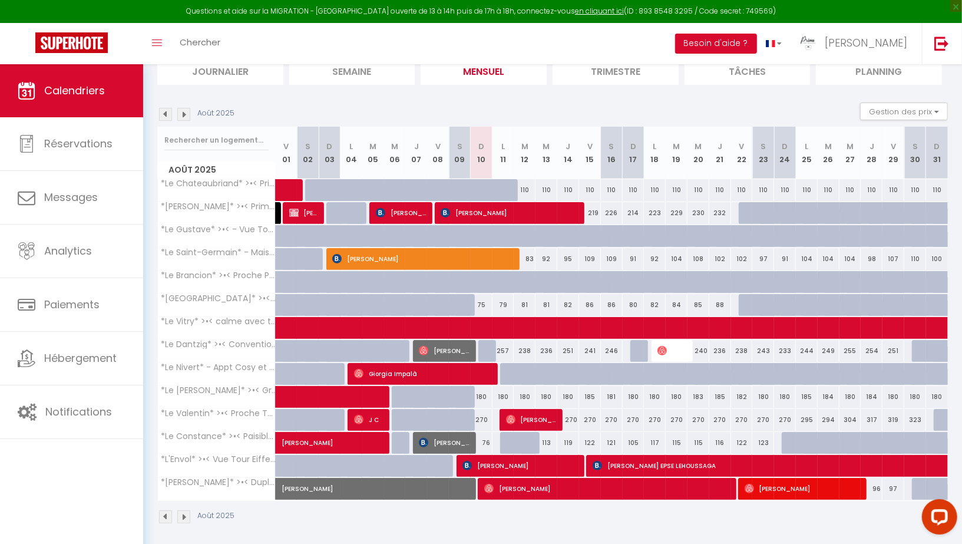
click at [488, 346] on div at bounding box center [489, 351] width 22 height 22
type input "257"
select select "1"
type input "Dim 10 Août 2025"
type input "Lun 11 Août 2025"
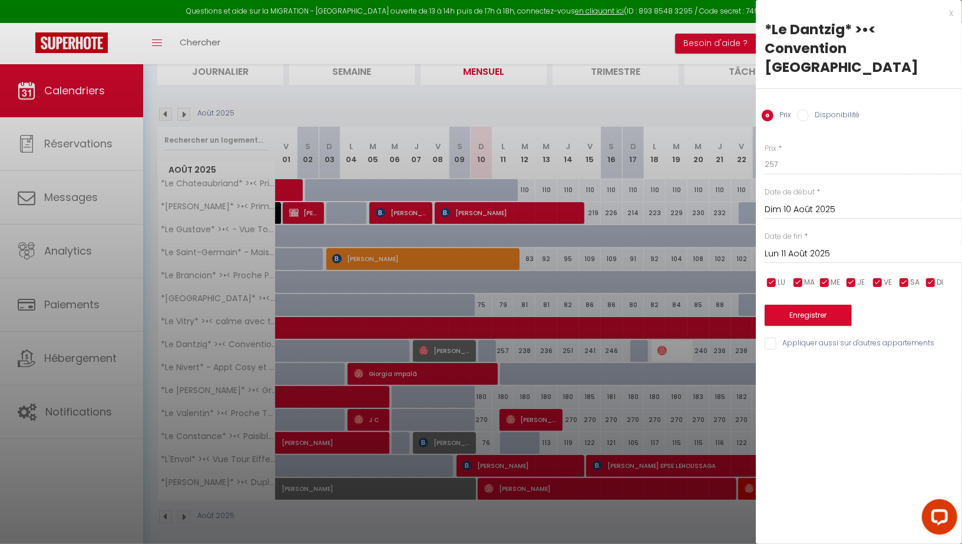
click at [801, 118] on input "Disponibilité" at bounding box center [803, 116] width 12 height 12
radio input "true"
radio input "false"
click at [796, 162] on select "Disponible Indisponible" at bounding box center [862, 165] width 197 height 22
select select "0"
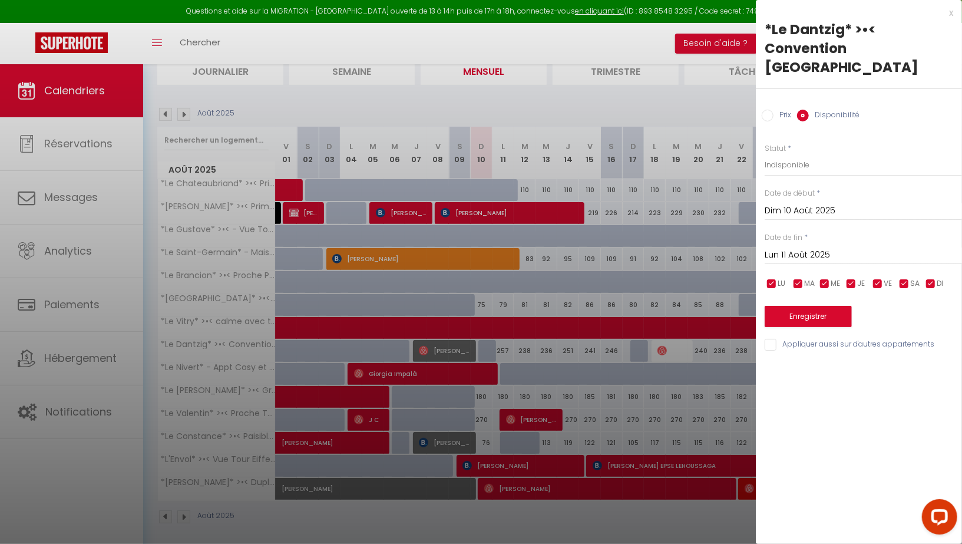
click at [793, 251] on input "Lun 11 Août 2025" at bounding box center [862, 254] width 197 height 15
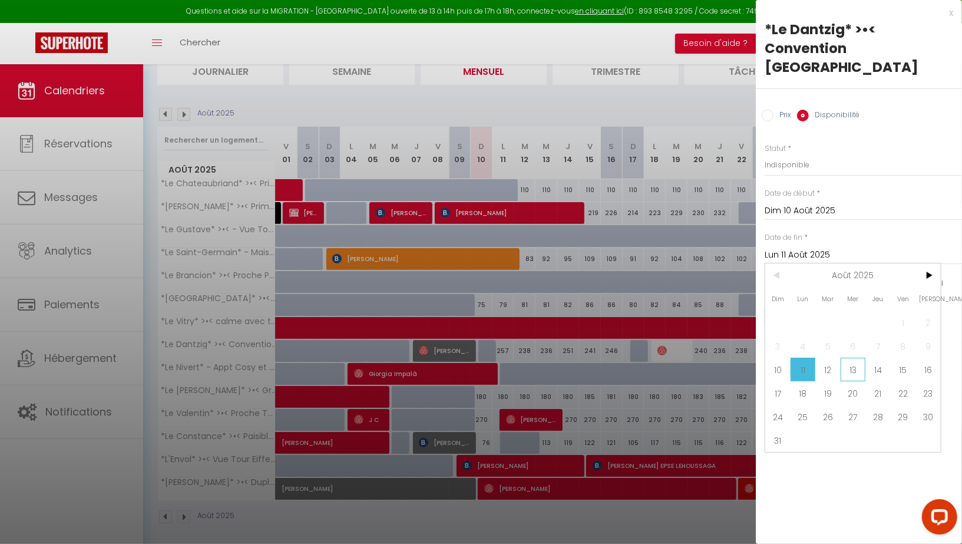
click at [853, 366] on span "13" at bounding box center [852, 369] width 25 height 24
type input "Mer 13 Août 2025"
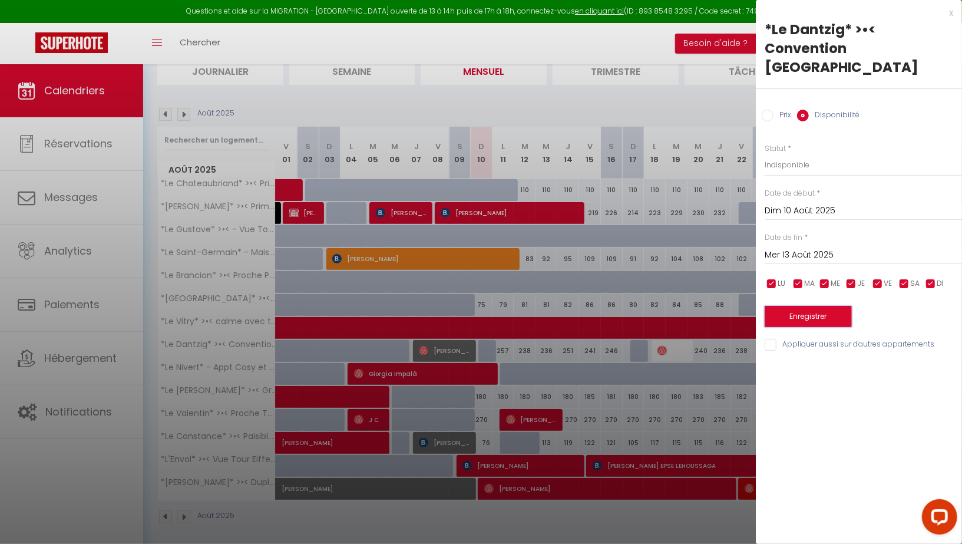
click at [794, 316] on button "Enregistrer" at bounding box center [807, 316] width 87 height 21
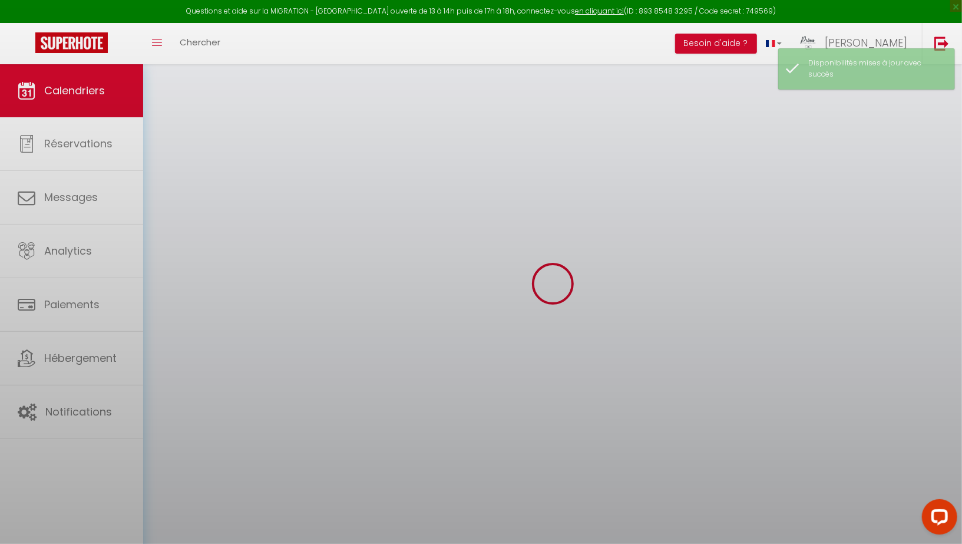
scroll to position [77, 0]
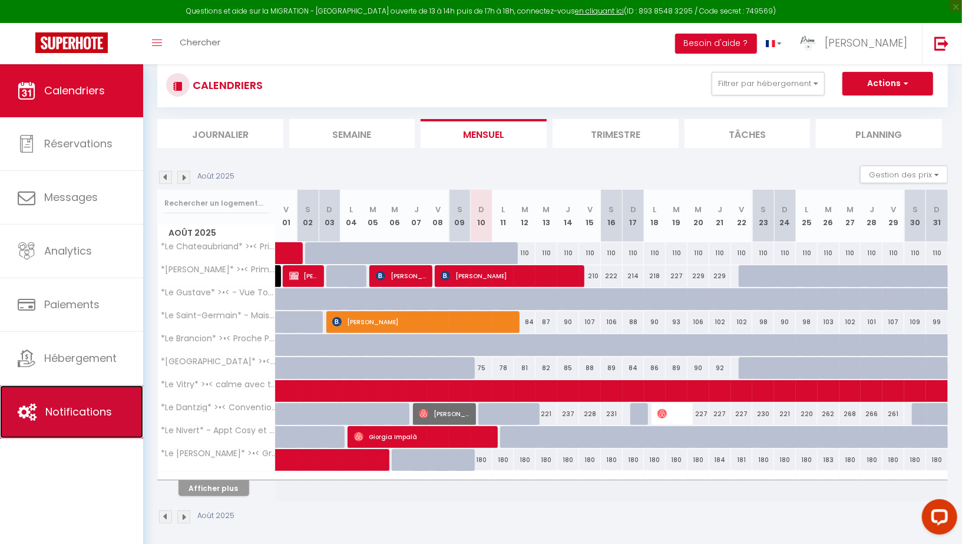
click at [77, 409] on span "Notifications" at bounding box center [78, 411] width 67 height 15
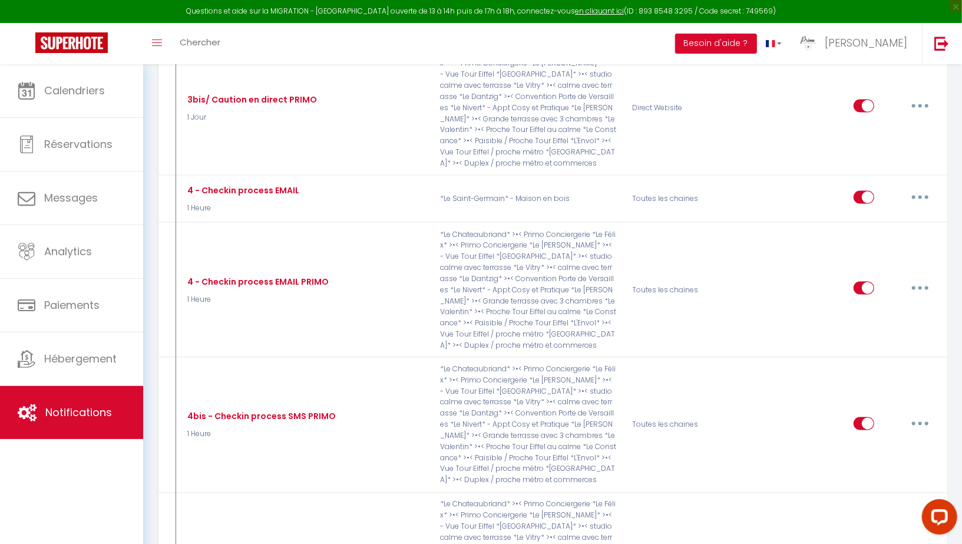
scroll to position [1101, 0]
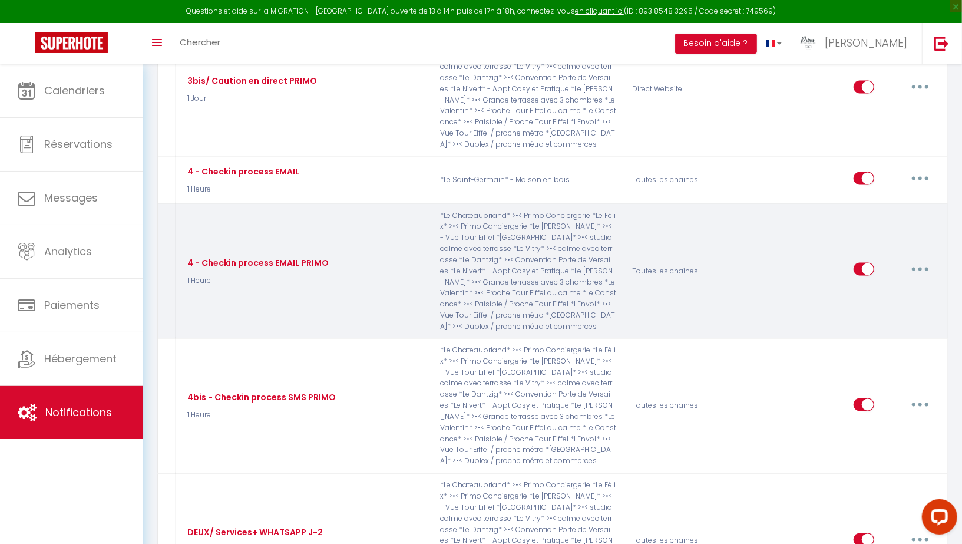
click at [917, 260] on button "button" at bounding box center [919, 269] width 33 height 19
click at [880, 286] on link "Editer" at bounding box center [889, 296] width 87 height 20
type input "4 - Checkin process EMAIL PRIMO"
select select "1 Heure"
select select "if_deposit_is_paid"
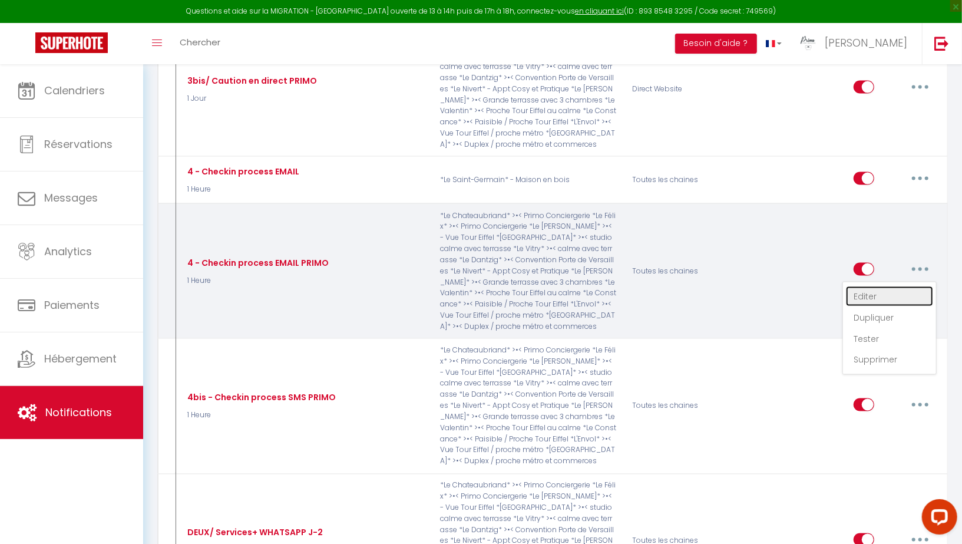
checkbox input "true"
checkbox input "false"
checkbox input "true"
radio input "true"
type input "Code Accès du Logement [RENTAL:NAME] à [RENTAL:CITY]"
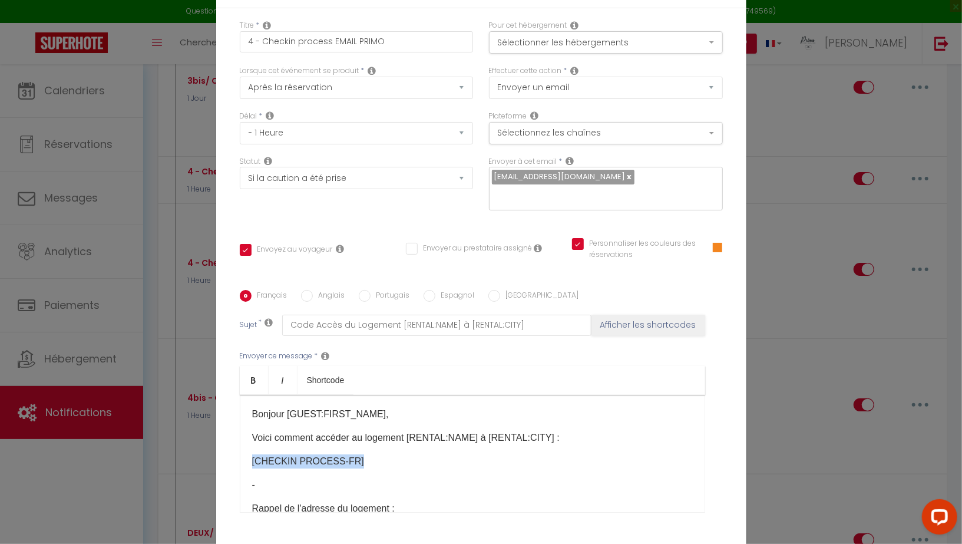
drag, startPoint x: 351, startPoint y: 452, endPoint x: 241, endPoint y: 452, distance: 110.1
click at [241, 452] on div "Bonjour [GUEST:FIRST_NAME], Voici comment accéder au logement [RENTAL:NAME] à […" at bounding box center [472, 454] width 465 height 118
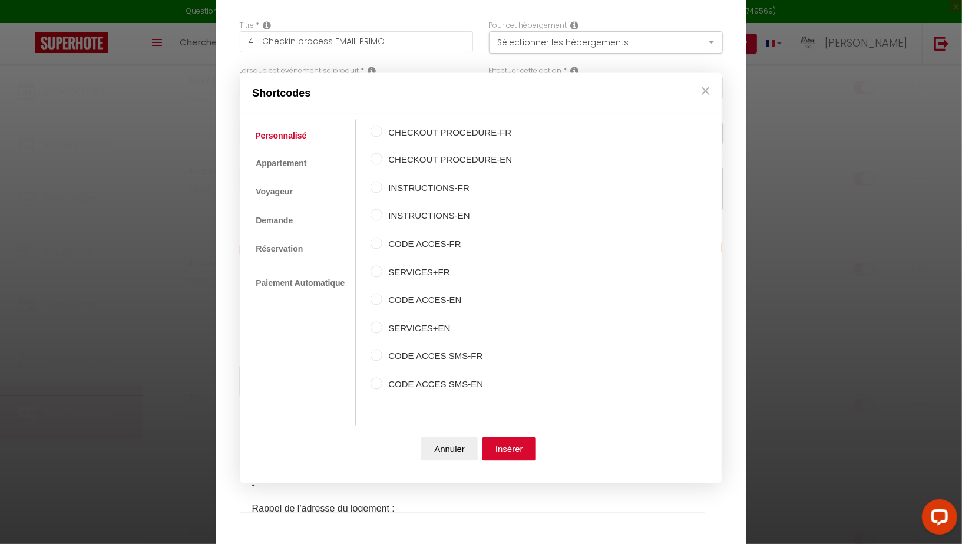
click at [376, 243] on input "CODE ACCES-FR" at bounding box center [376, 243] width 12 height 12
radio input "true"
click at [508, 452] on button "Insérer" at bounding box center [509, 449] width 54 height 24
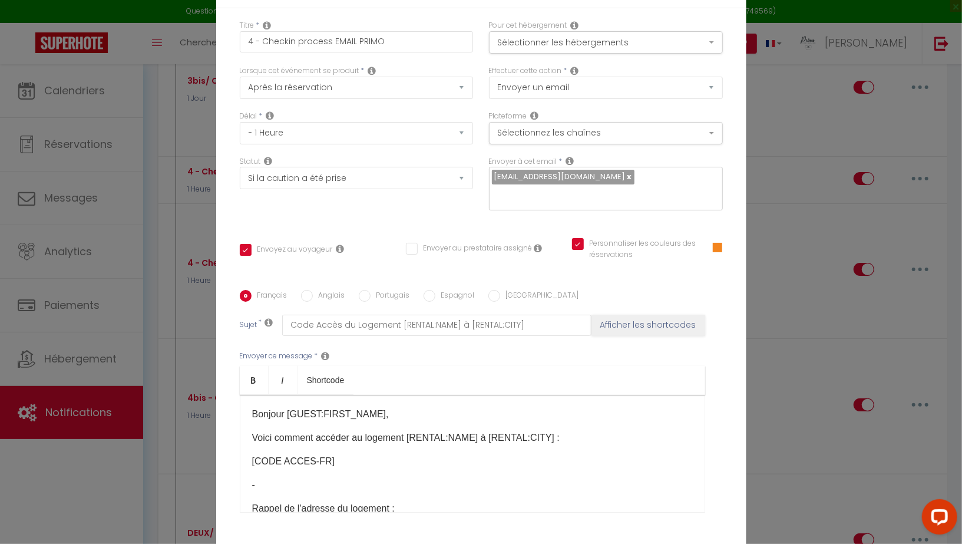
click at [303, 290] on input "Anglais" at bounding box center [307, 296] width 12 height 12
radio input "true"
checkbox input "true"
checkbox input "false"
checkbox input "true"
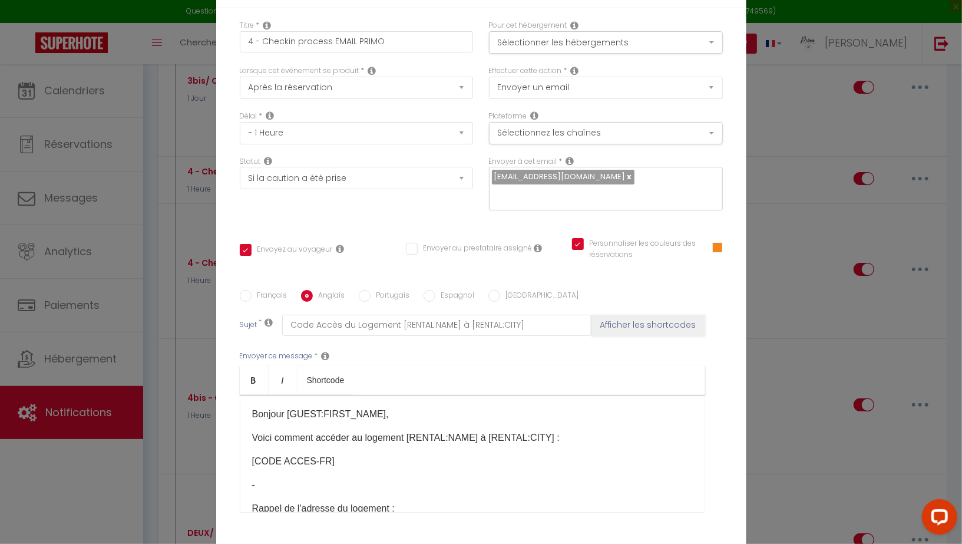
type input "Access Code for [RENTAL:NAME] in [RENTAL:CITY]"
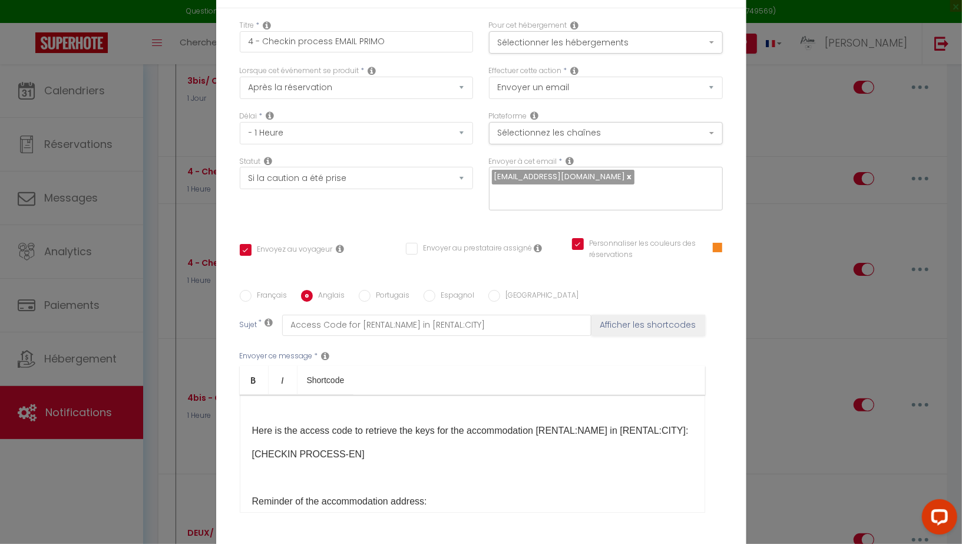
scroll to position [38, 0]
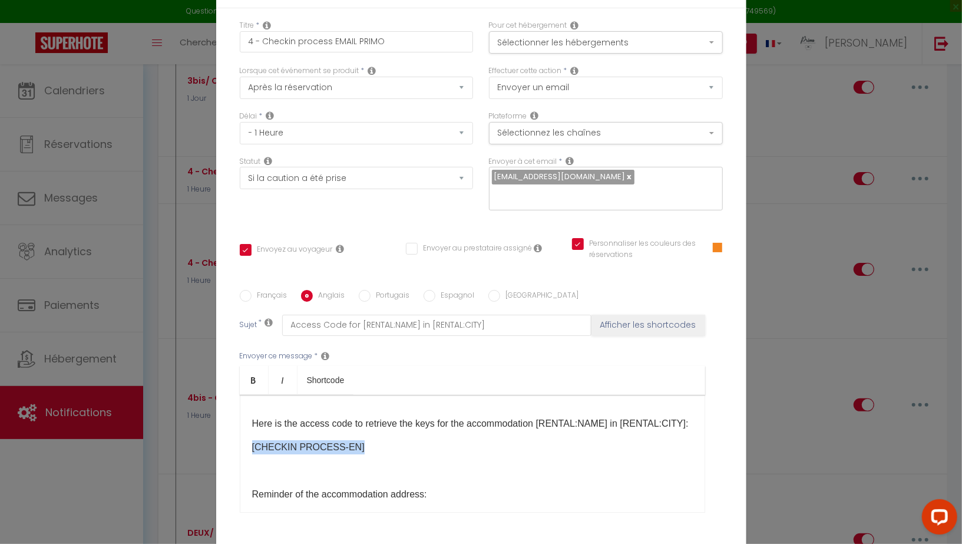
drag, startPoint x: 354, startPoint y: 438, endPoint x: 227, endPoint y: 437, distance: 127.2
click at [227, 437] on div "Titre * 4 - Checkin process EMAIL PRIMO Pour cet hébergement Sélectionner les h…" at bounding box center [481, 290] width 530 height 564
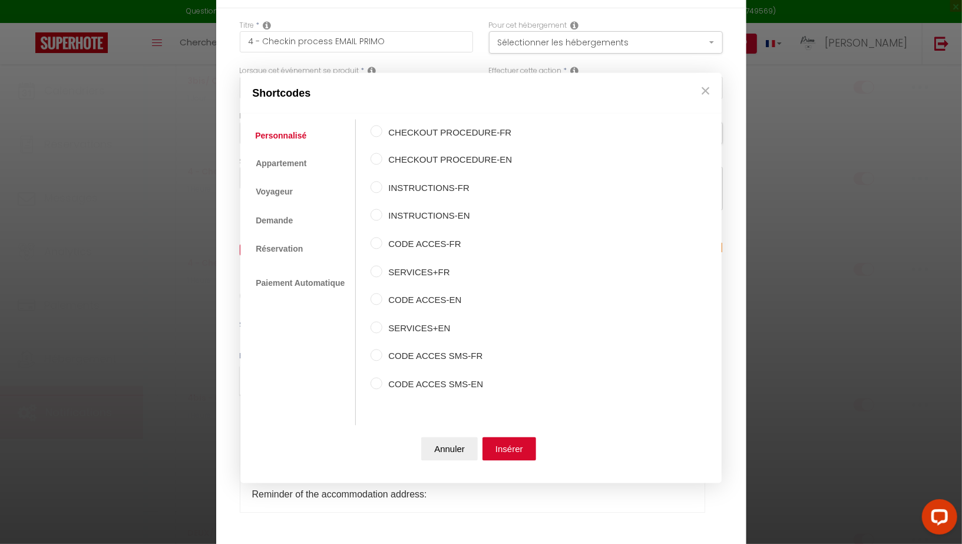
click at [452, 299] on label "CODE ACCES-EN" at bounding box center [447, 300] width 130 height 14
click at [382, 299] on input "CODE ACCES-EN" at bounding box center [376, 299] width 12 height 12
radio input "true"
click at [512, 449] on button "Insérer" at bounding box center [509, 449] width 54 height 24
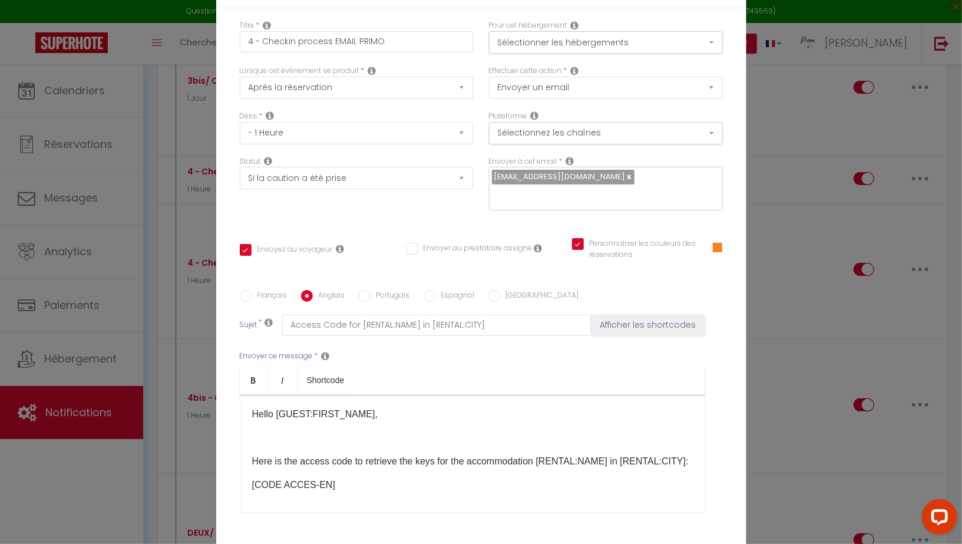
scroll to position [84, 0]
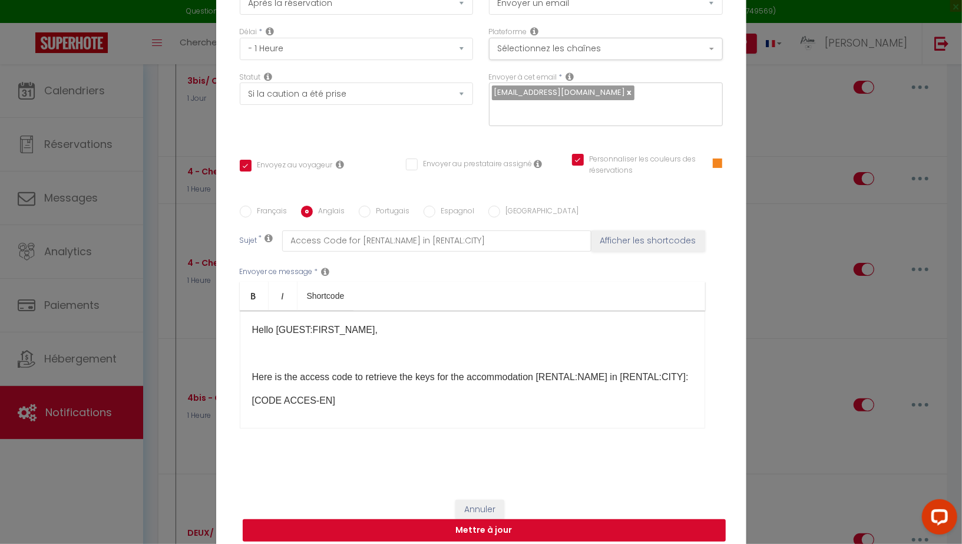
click at [491, 520] on button "Mettre à jour" at bounding box center [484, 530] width 483 height 22
checkbox input "true"
checkbox input "false"
checkbox input "true"
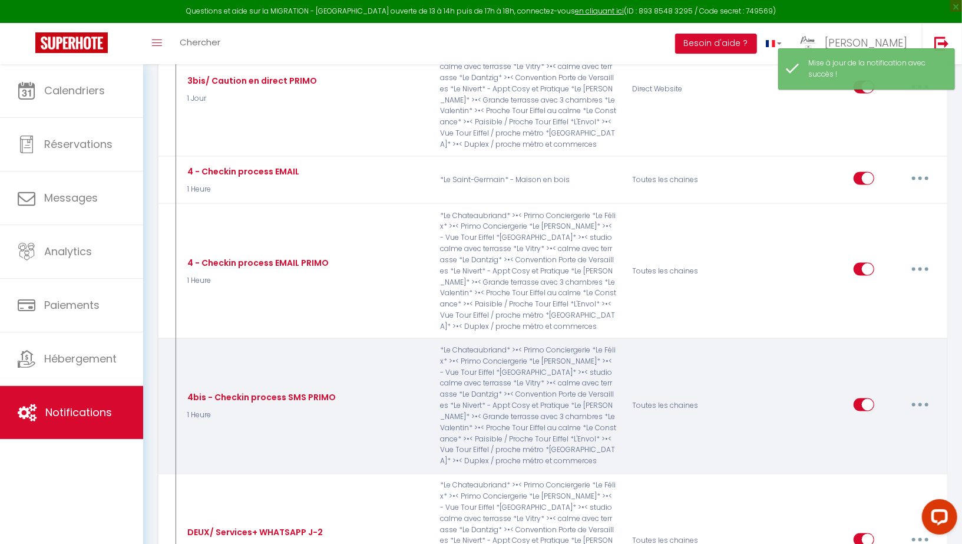
click at [922, 395] on button "button" at bounding box center [919, 404] width 33 height 19
click at [869, 421] on link "Editer" at bounding box center [889, 431] width 87 height 20
type input "4bis - Checkin process SMS PRIMO"
select select "sms"
select select "1 Heure"
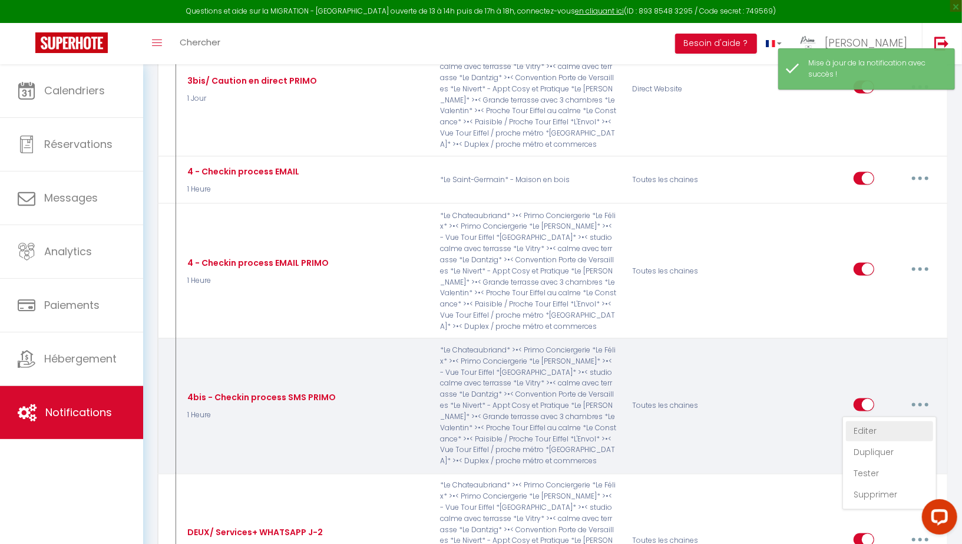
select select "if_deposit_is_paid"
checkbox input "true"
checkbox input "false"
checkbox input "true"
radio input "true"
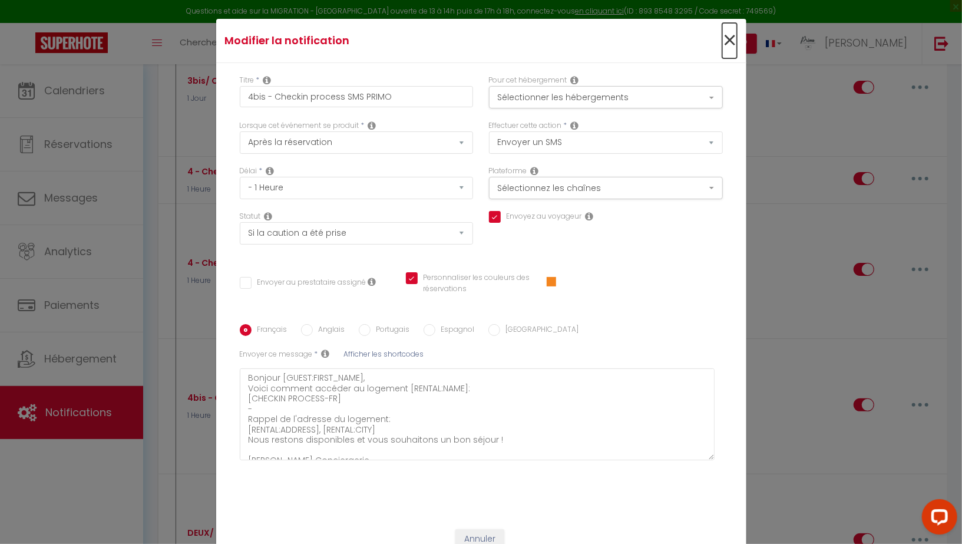
click at [730, 41] on span "×" at bounding box center [729, 40] width 15 height 35
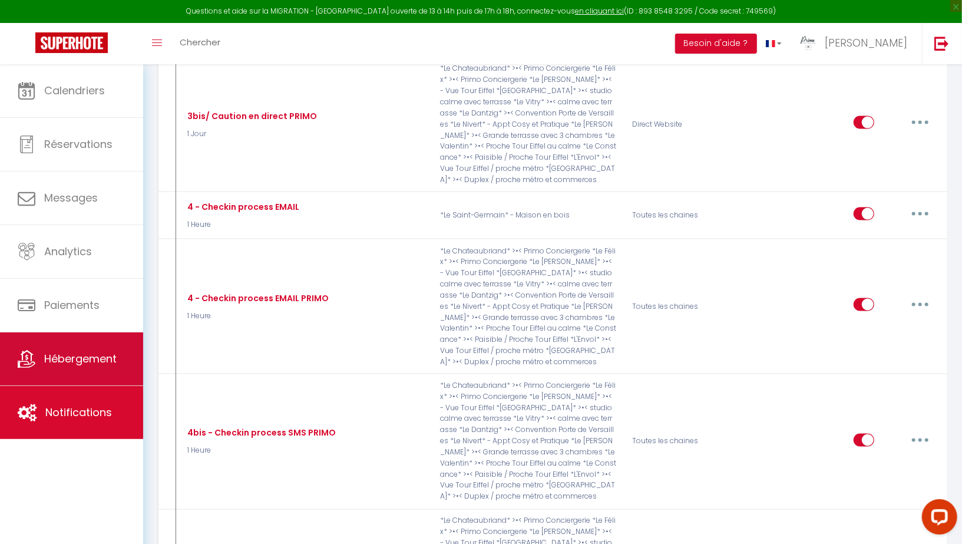
scroll to position [1089, 0]
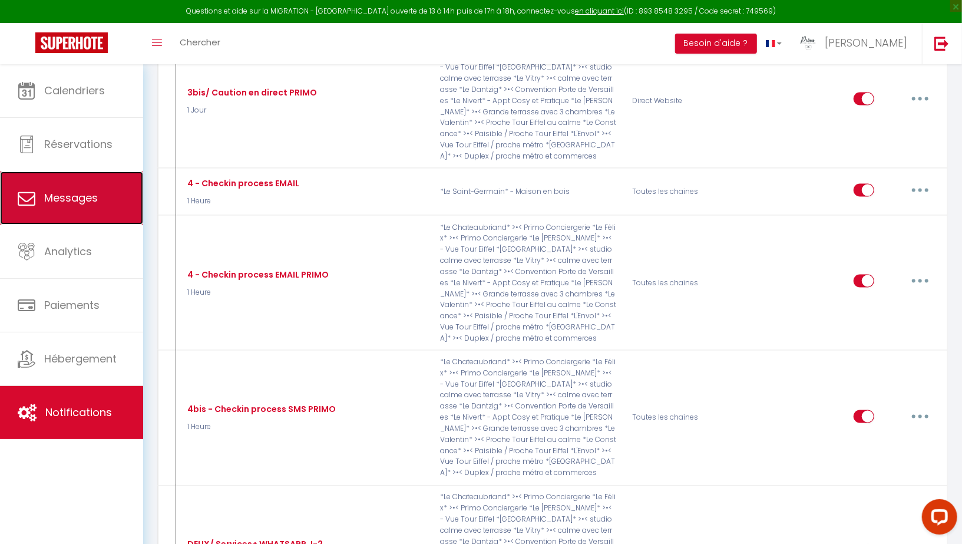
click at [79, 183] on link "Messages" at bounding box center [71, 197] width 143 height 53
select select "message"
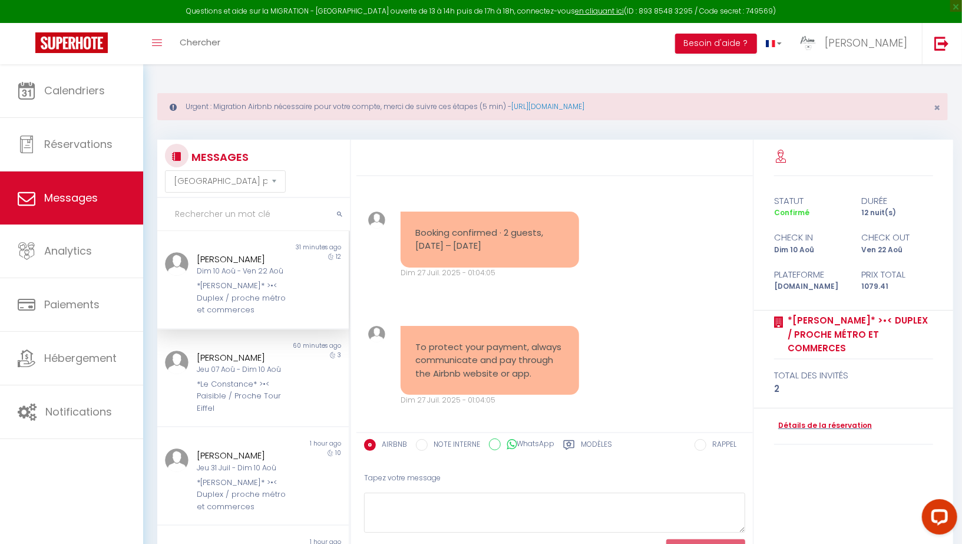
scroll to position [1378, 0]
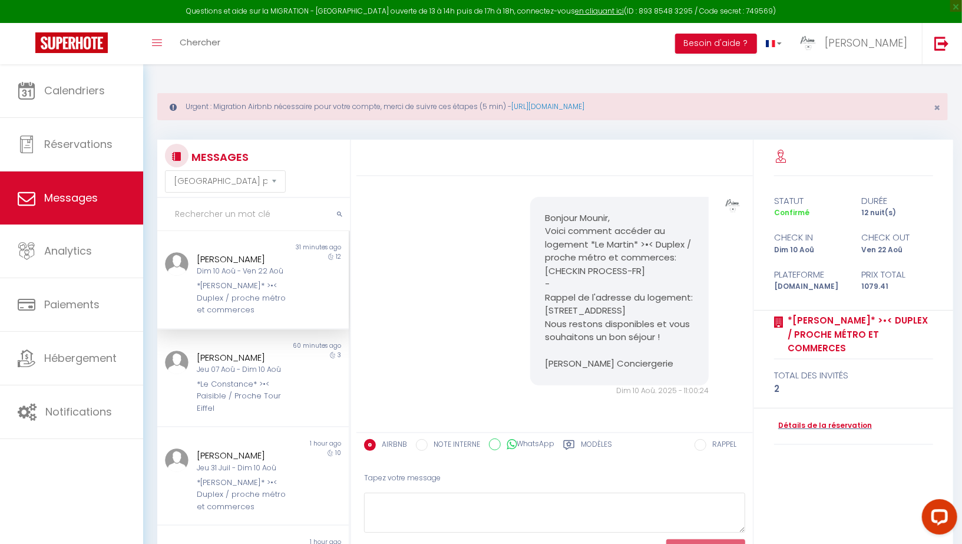
click at [234, 290] on div "*[PERSON_NAME]* >•< Duplex / proche métro et commerces" at bounding box center [245, 298] width 96 height 36
click at [598, 446] on label "Modèles" at bounding box center [596, 446] width 31 height 15
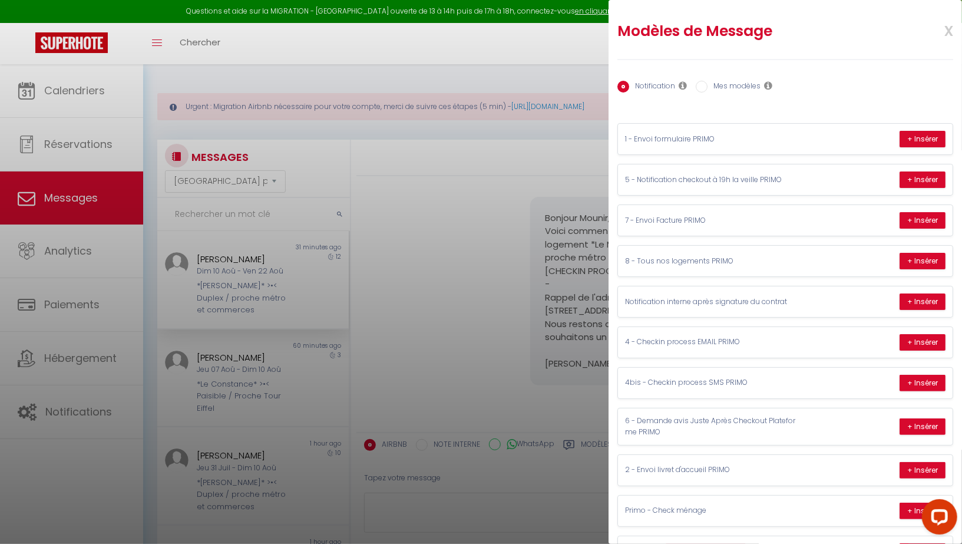
scroll to position [43, 0]
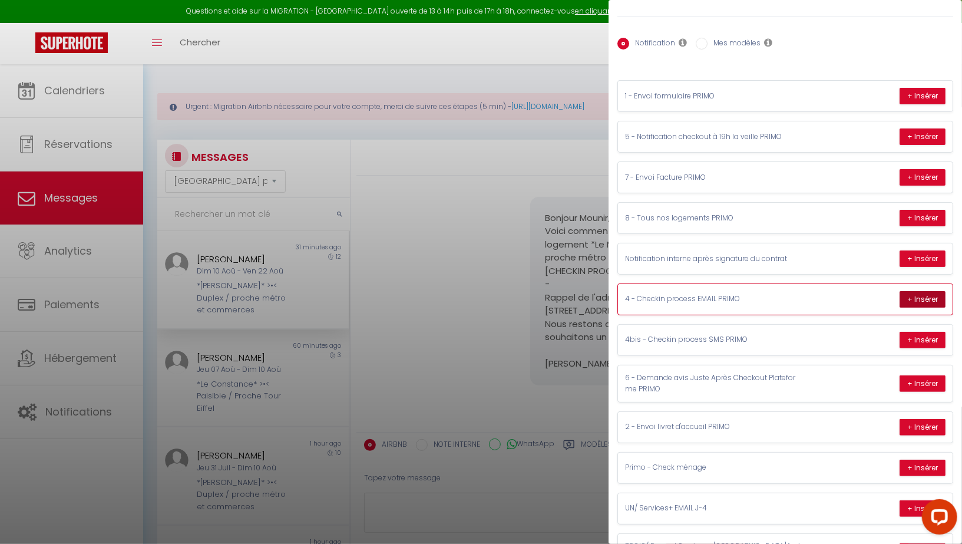
click at [916, 291] on button "+ Insérer" at bounding box center [922, 299] width 46 height 16
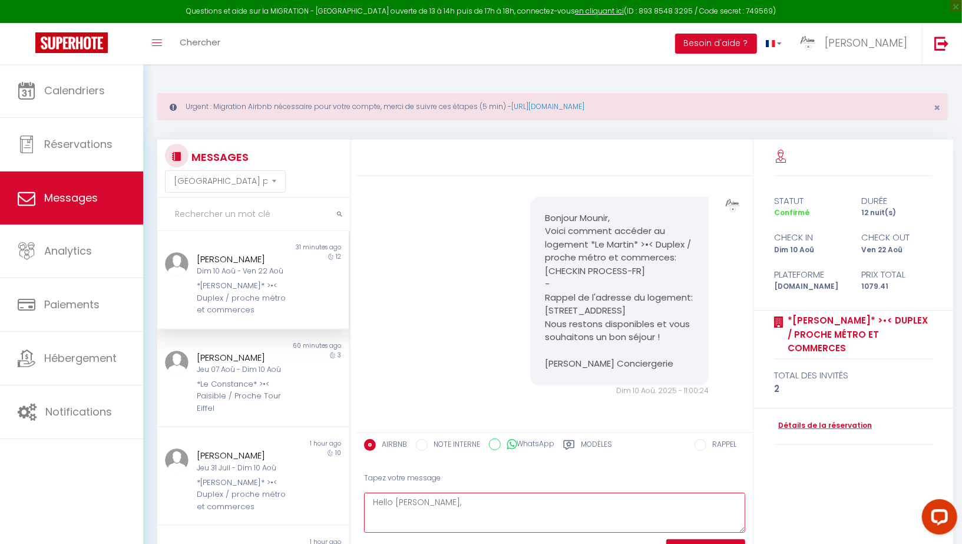
scroll to position [64, 0]
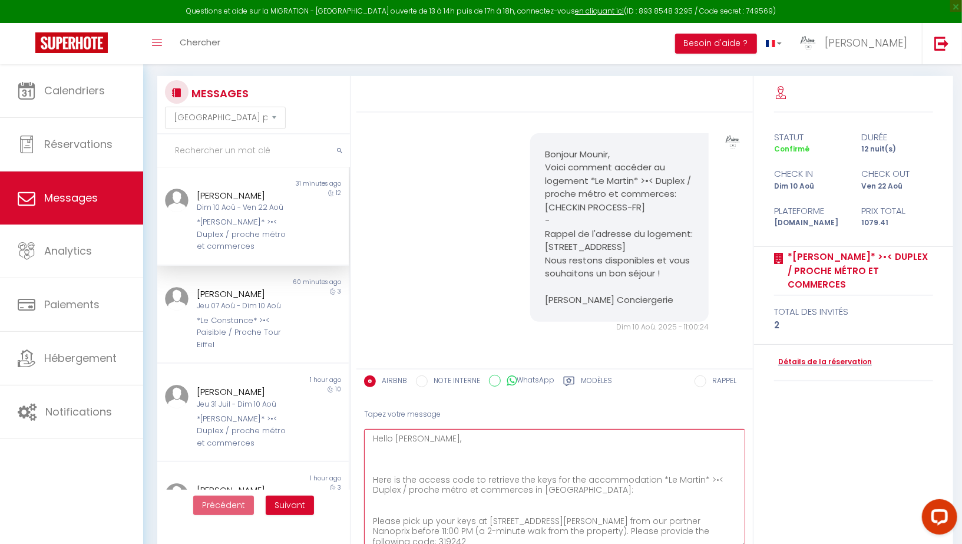
drag, startPoint x: 741, startPoint y: 463, endPoint x: 741, endPoint y: 544, distance: 80.7
click at [741, 543] on textarea "Hello [PERSON_NAME], Here is the access code to retrieve the keys for the accom…" at bounding box center [554, 489] width 381 height 120
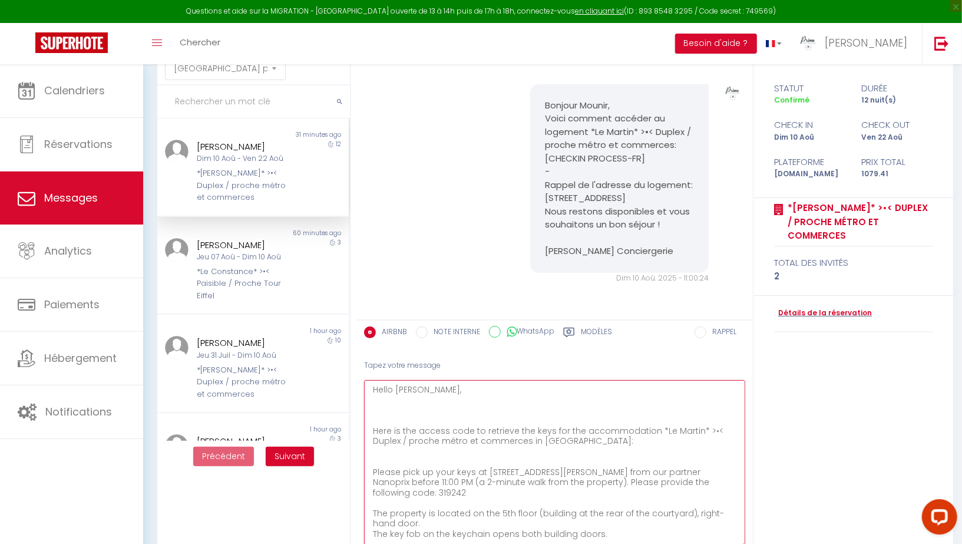
drag, startPoint x: 737, startPoint y: 494, endPoint x: 737, endPoint y: 544, distance: 49.5
click at [737, 543] on textarea "Hello [PERSON_NAME], Here is the access code to retrieve the keys for the accom…" at bounding box center [554, 464] width 381 height 168
click at [393, 419] on textarea "Hello [PERSON_NAME], Here is the access code to retrieve the keys for the accom…" at bounding box center [554, 464] width 381 height 168
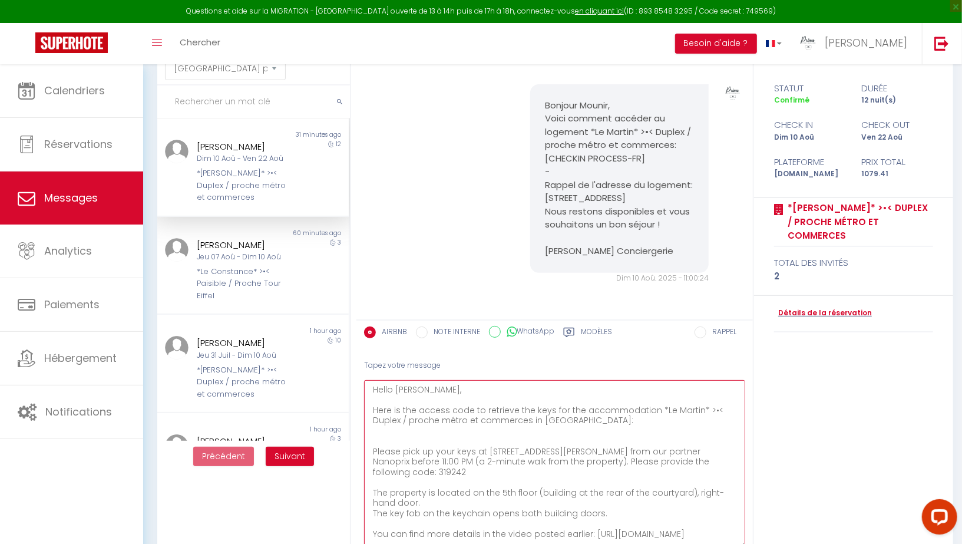
click at [472, 439] on textarea "Hello [PERSON_NAME], Here is the access code to retrieve the keys for the accom…" at bounding box center [554, 464] width 381 height 168
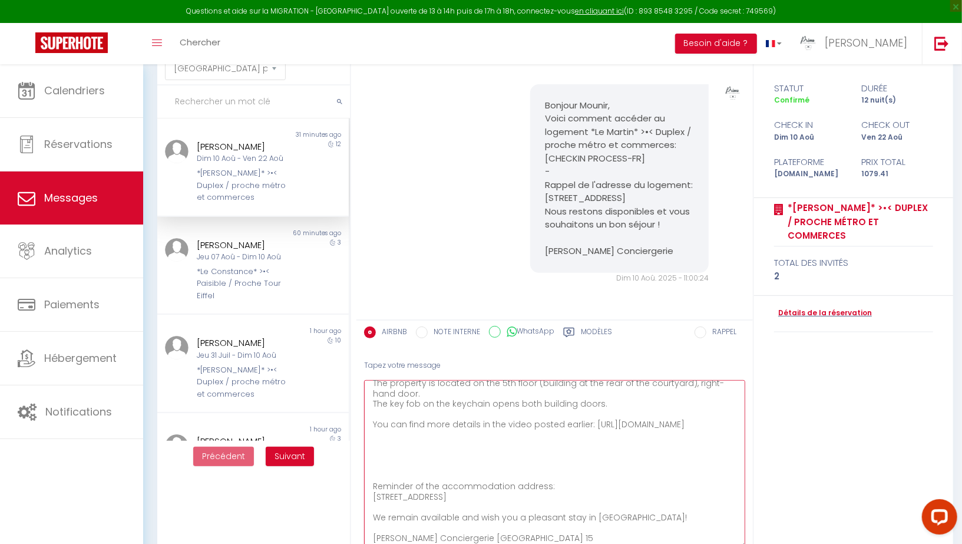
scroll to position [125, 0]
click at [496, 458] on textarea "Hello [PERSON_NAME], Here is the access code to retrieve the keys for the accom…" at bounding box center [554, 464] width 381 height 168
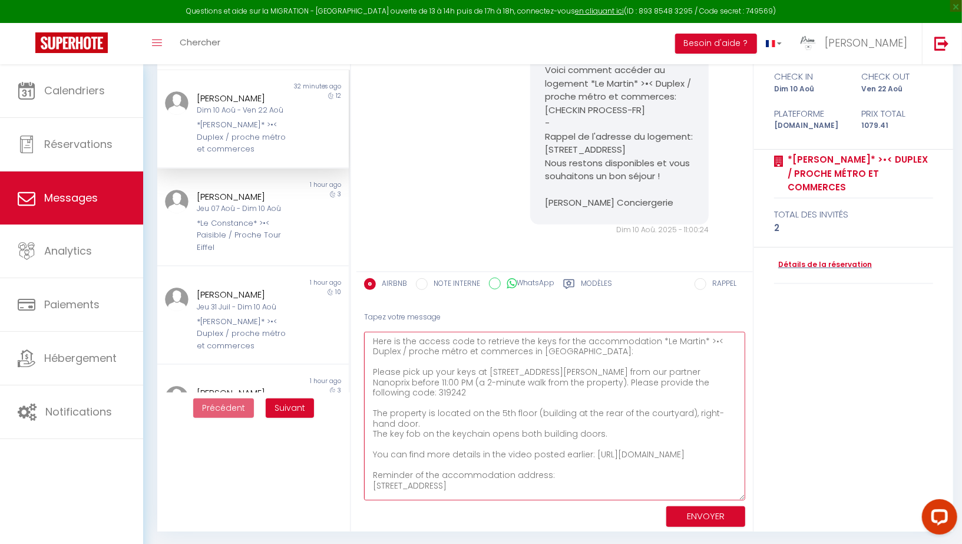
scroll to position [25, 0]
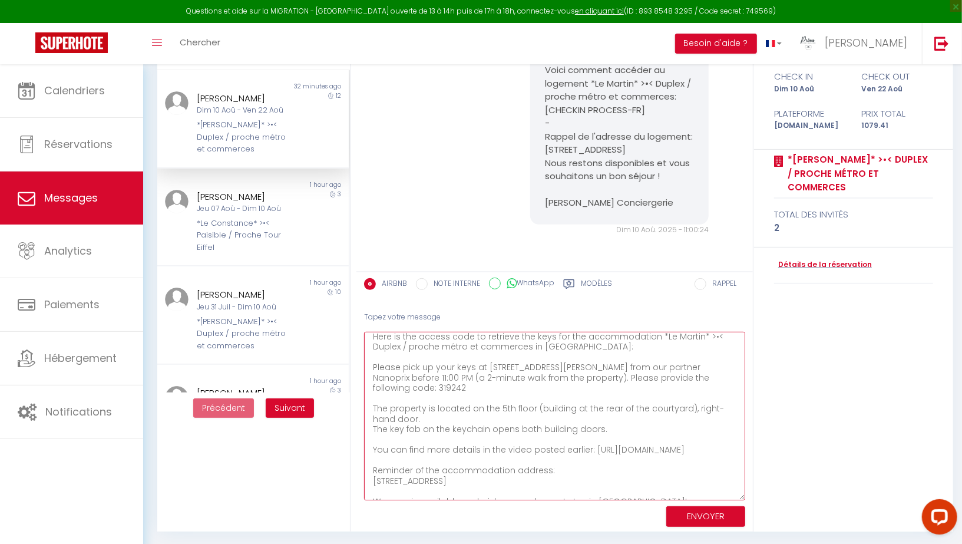
click at [372, 428] on textarea "Hello [PERSON_NAME], Here is the access code to retrieve the keys for the accom…" at bounding box center [554, 416] width 381 height 168
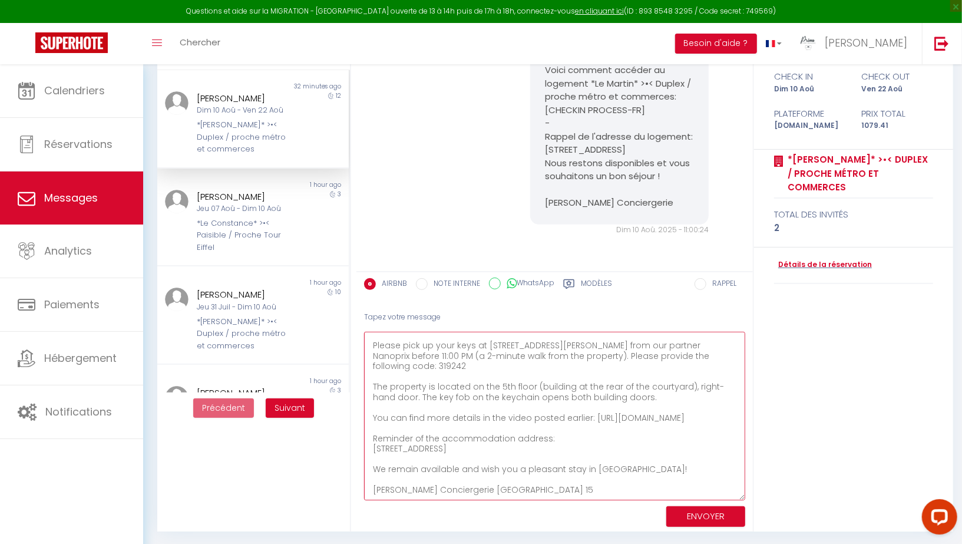
scroll to position [87, 0]
click at [413, 477] on textarea "Hello [PERSON_NAME], Here is the access code to retrieve the keys for the accom…" at bounding box center [554, 416] width 381 height 168
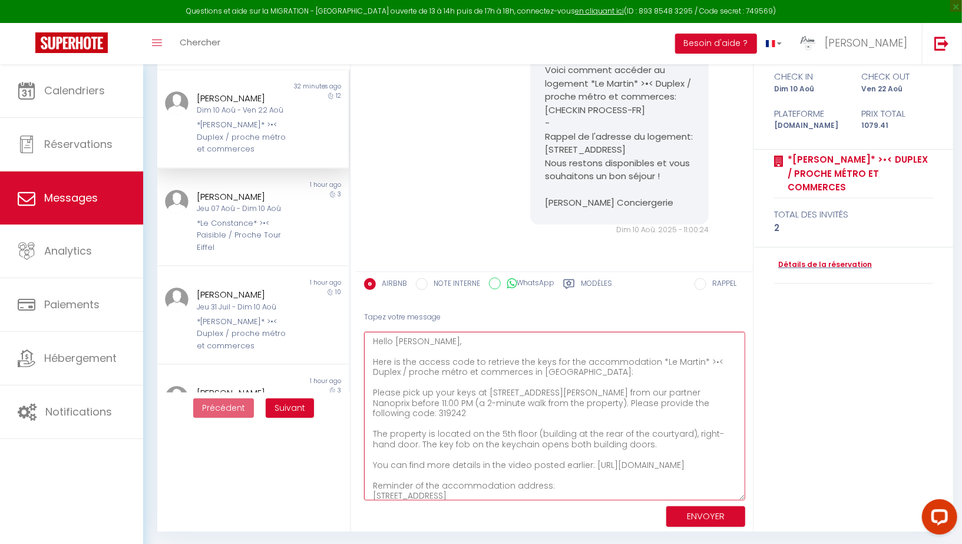
type textarea "Hello [PERSON_NAME], Here is the access code to retrieve the keys for the accom…"
click at [717, 512] on button "ENVOYER" at bounding box center [705, 516] width 79 height 21
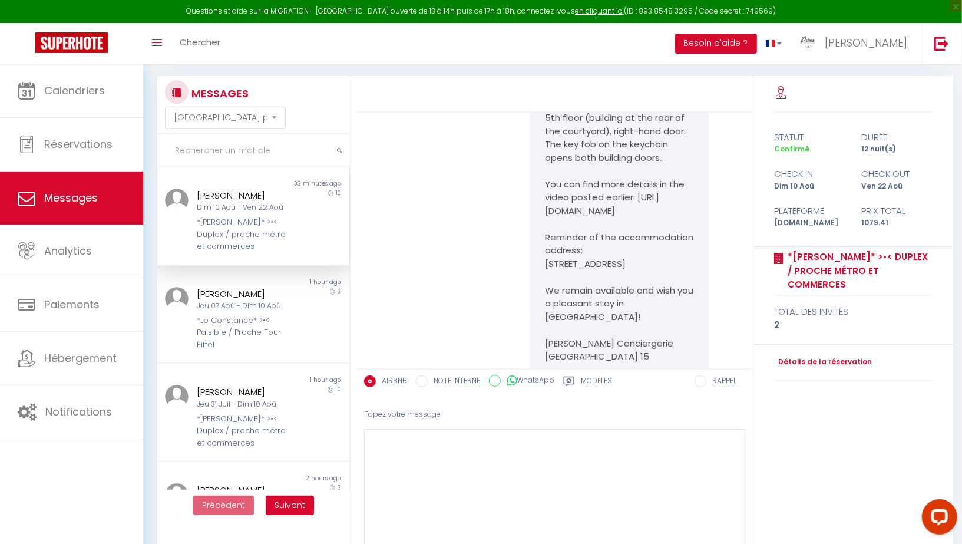
scroll to position [1834, 0]
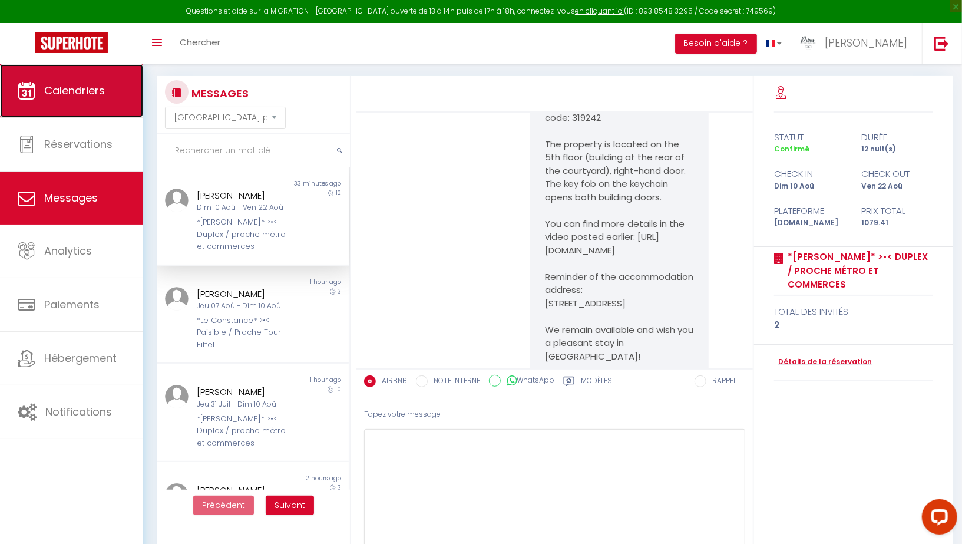
click at [78, 77] on link "Calendriers" at bounding box center [71, 90] width 143 height 53
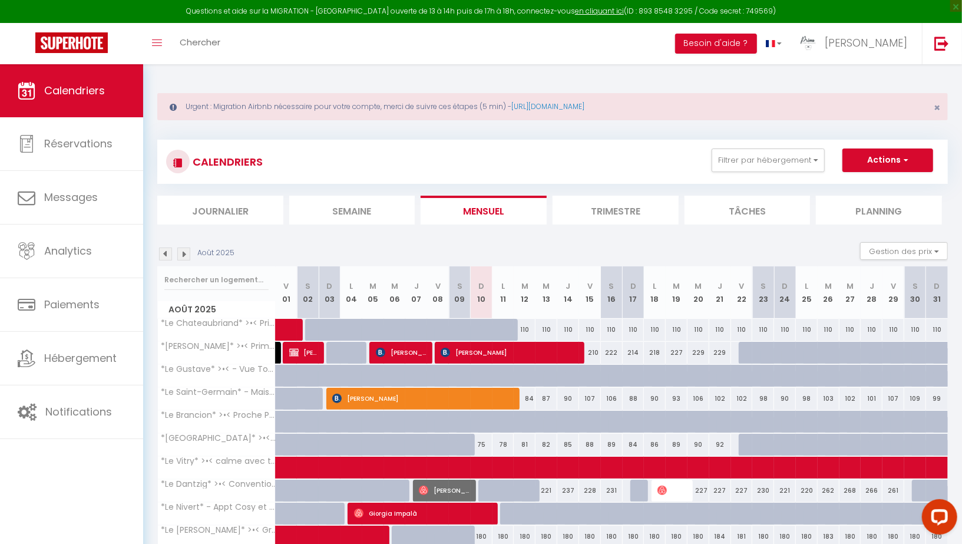
scroll to position [77, 0]
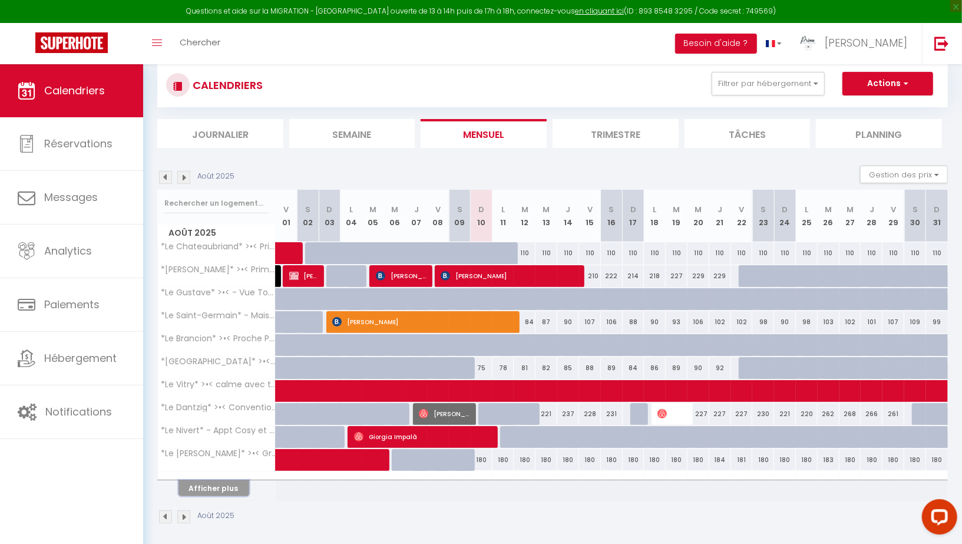
click at [201, 487] on button "Afficher plus" at bounding box center [213, 488] width 71 height 16
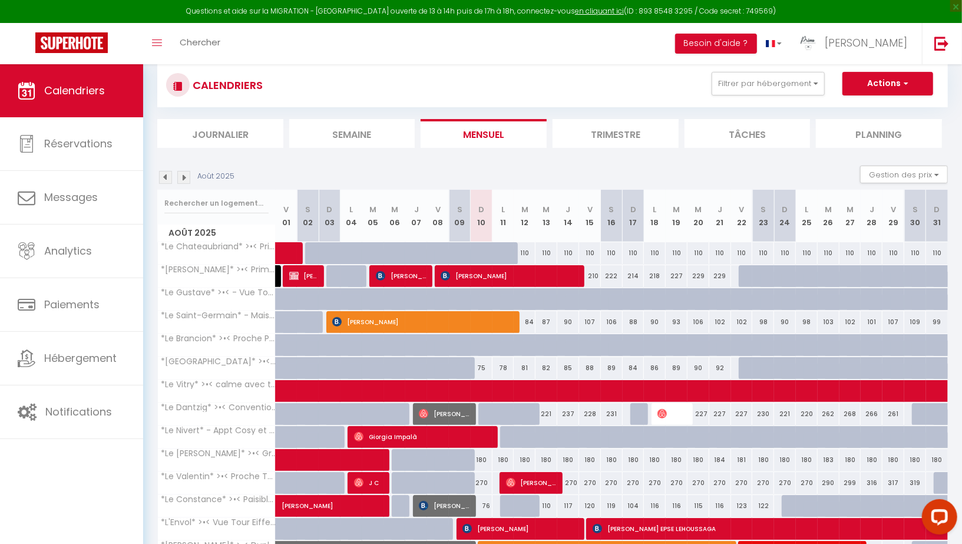
scroll to position [140, 0]
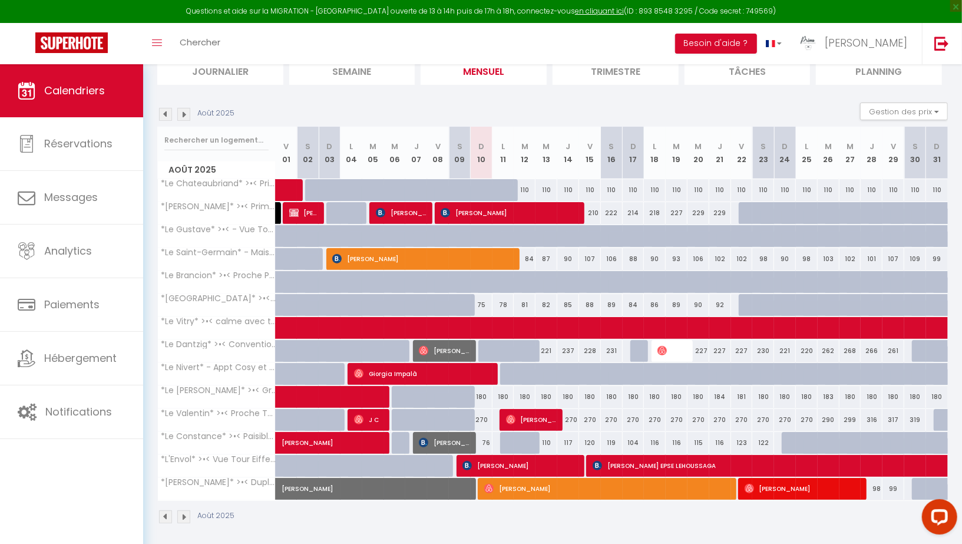
click at [184, 115] on img at bounding box center [183, 114] width 13 height 13
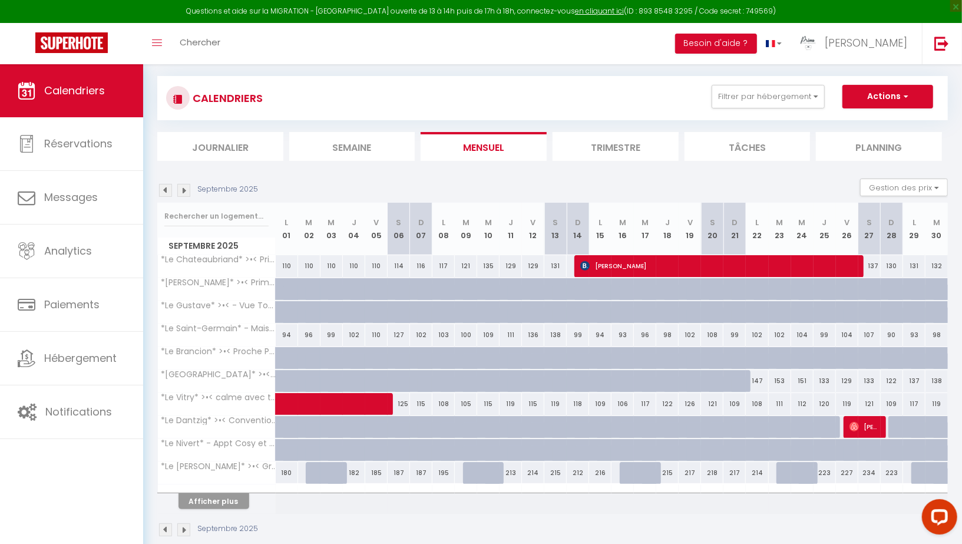
scroll to position [77, 0]
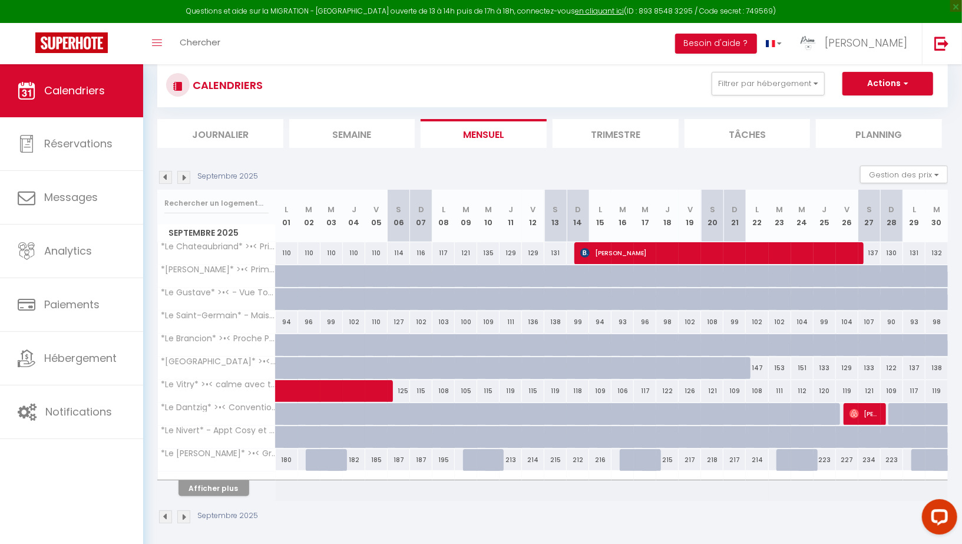
click at [184, 175] on img at bounding box center [183, 177] width 13 height 13
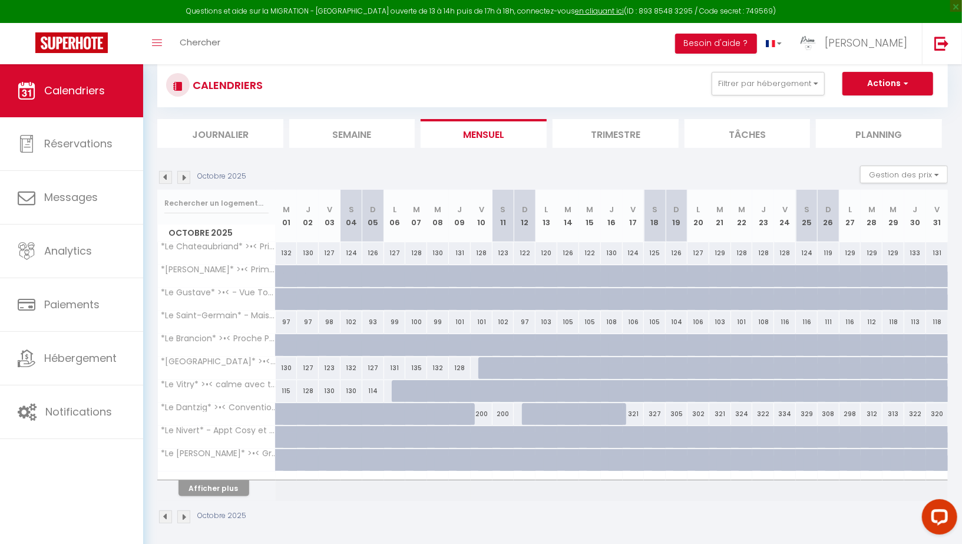
click at [184, 175] on img at bounding box center [183, 177] width 13 height 13
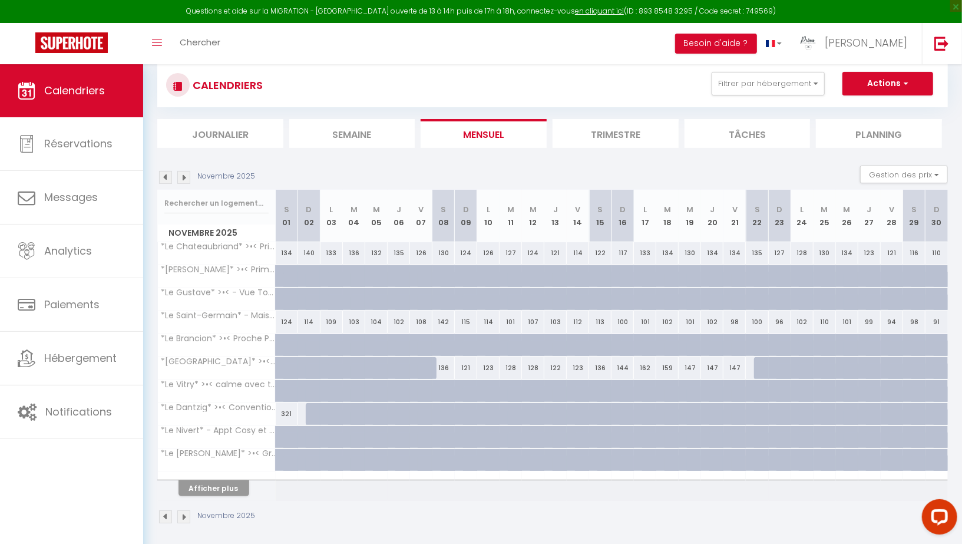
click at [184, 175] on img at bounding box center [183, 177] width 13 height 13
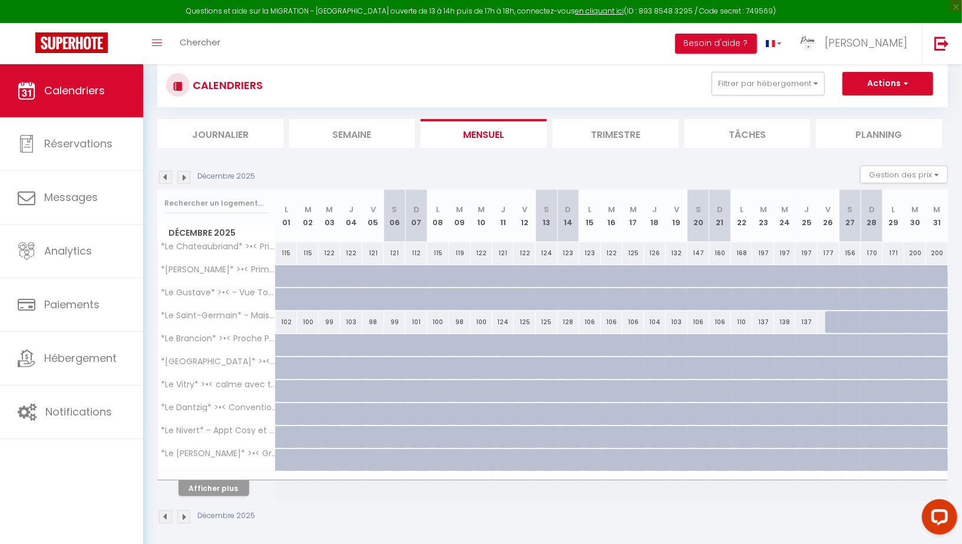
click at [184, 175] on img at bounding box center [183, 177] width 13 height 13
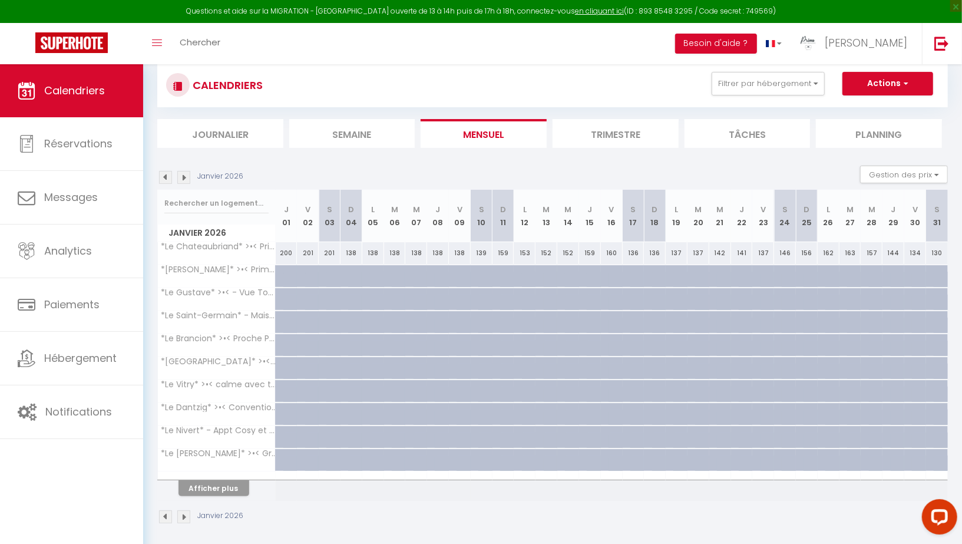
click at [167, 175] on img at bounding box center [165, 177] width 13 height 13
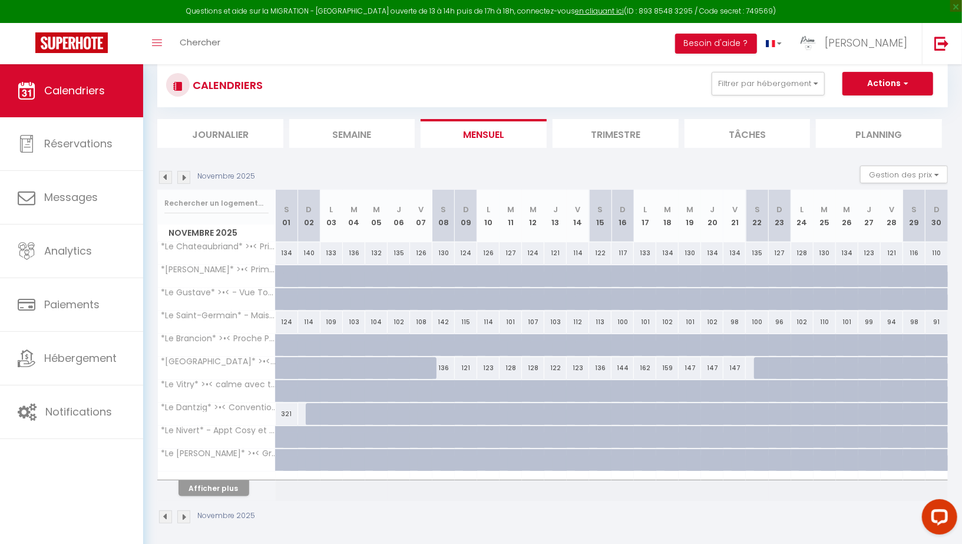
click at [167, 175] on img at bounding box center [165, 177] width 13 height 13
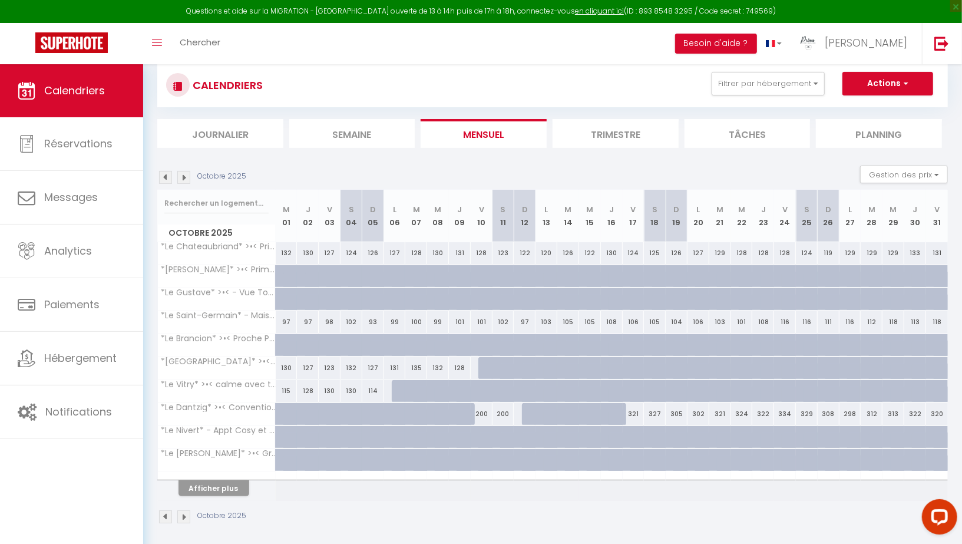
click at [167, 175] on img at bounding box center [165, 177] width 13 height 13
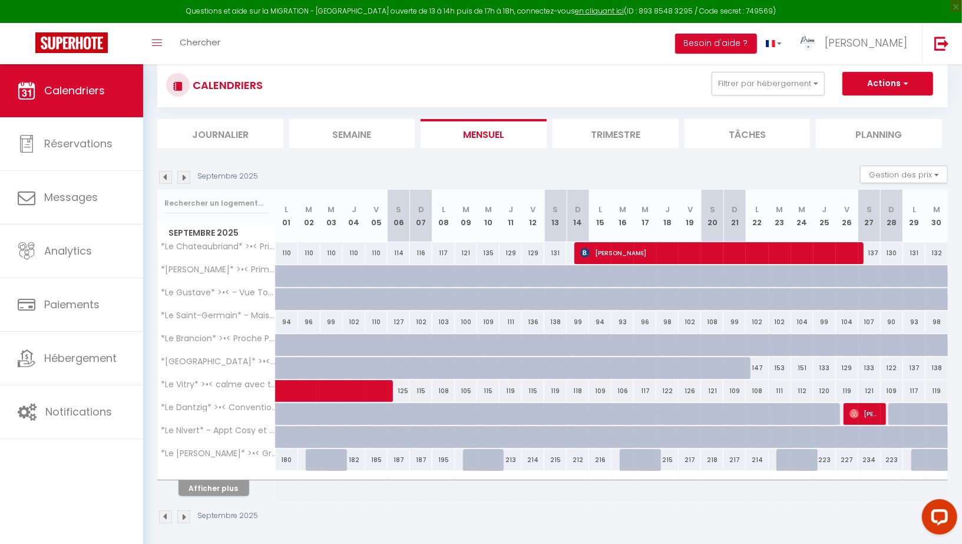
click at [167, 175] on img at bounding box center [165, 177] width 13 height 13
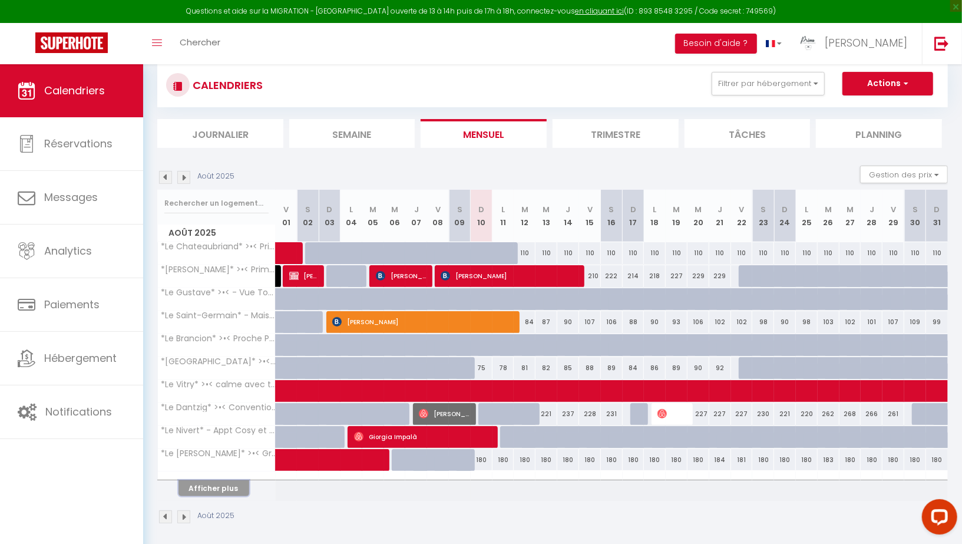
click at [230, 488] on button "Afficher plus" at bounding box center [213, 488] width 71 height 16
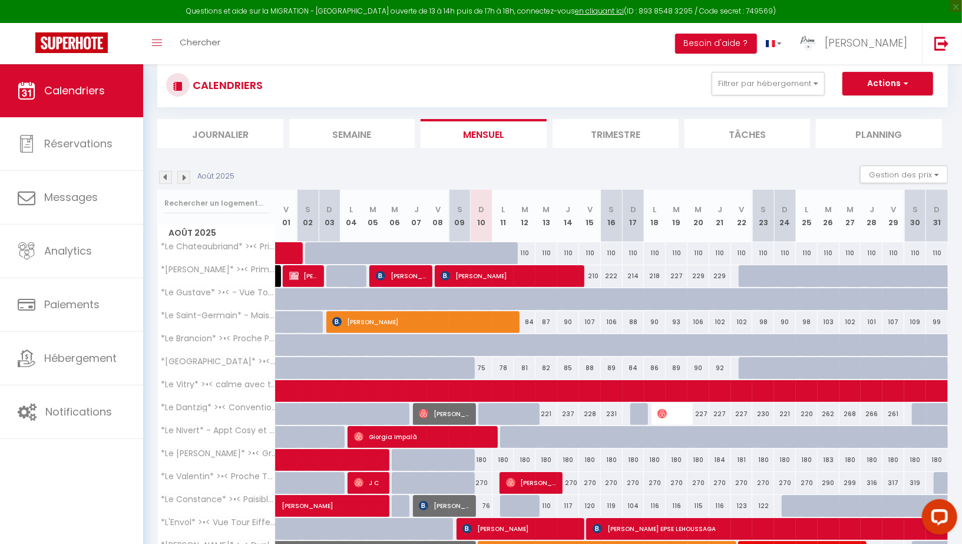
scroll to position [140, 0]
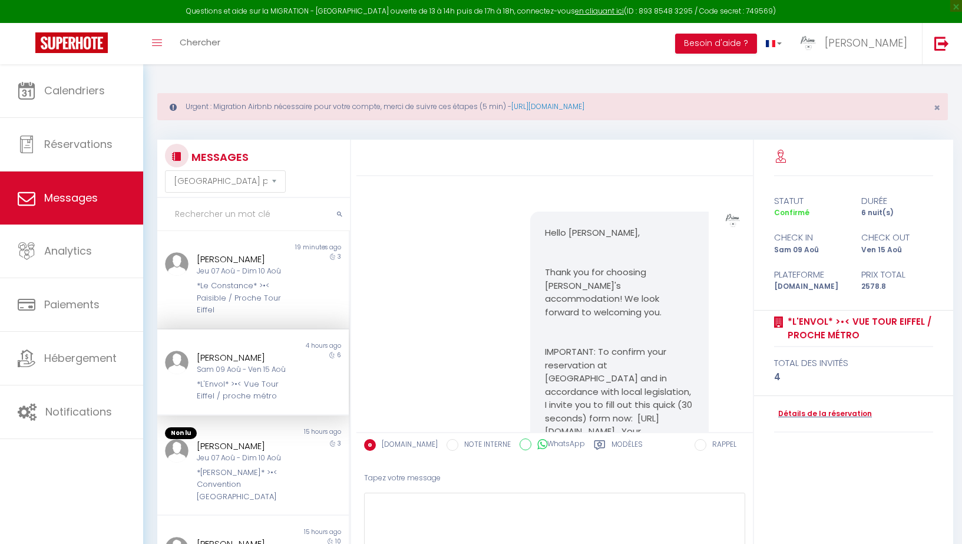
select select "message"
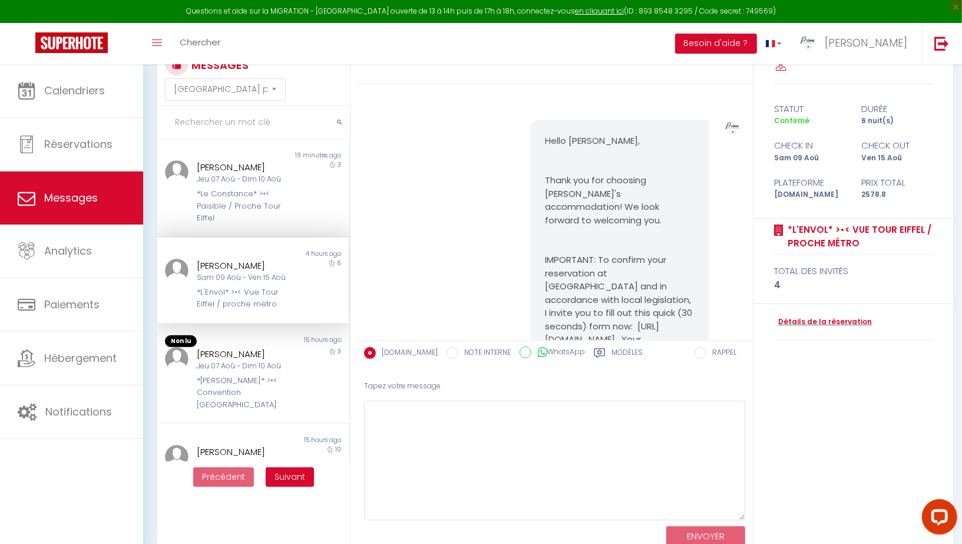
scroll to position [5839, 0]
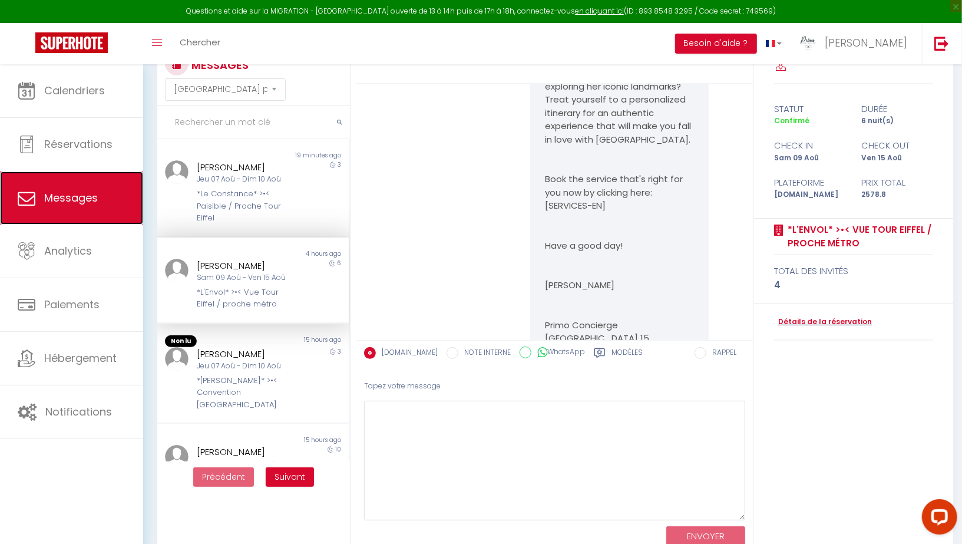
click at [58, 201] on span "Messages" at bounding box center [71, 197] width 54 height 15
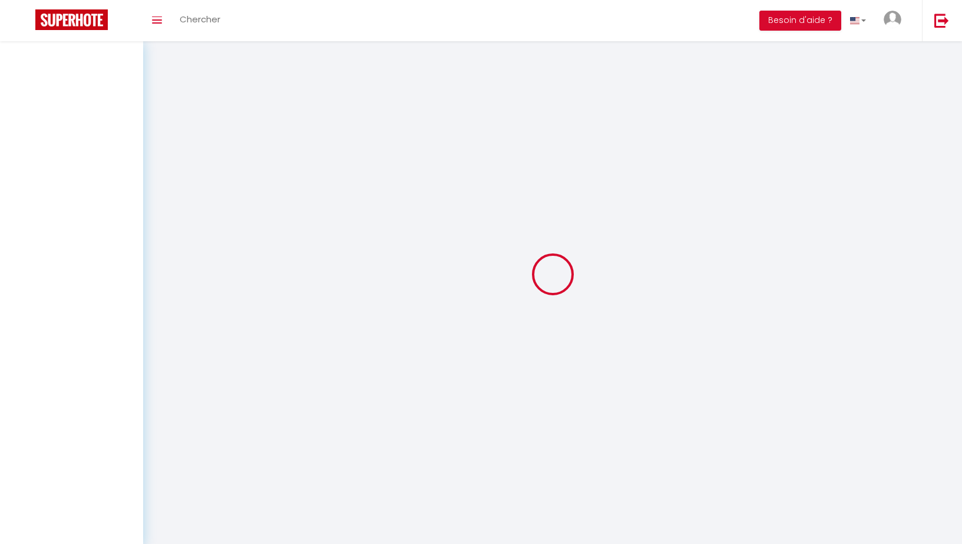
select select "message"
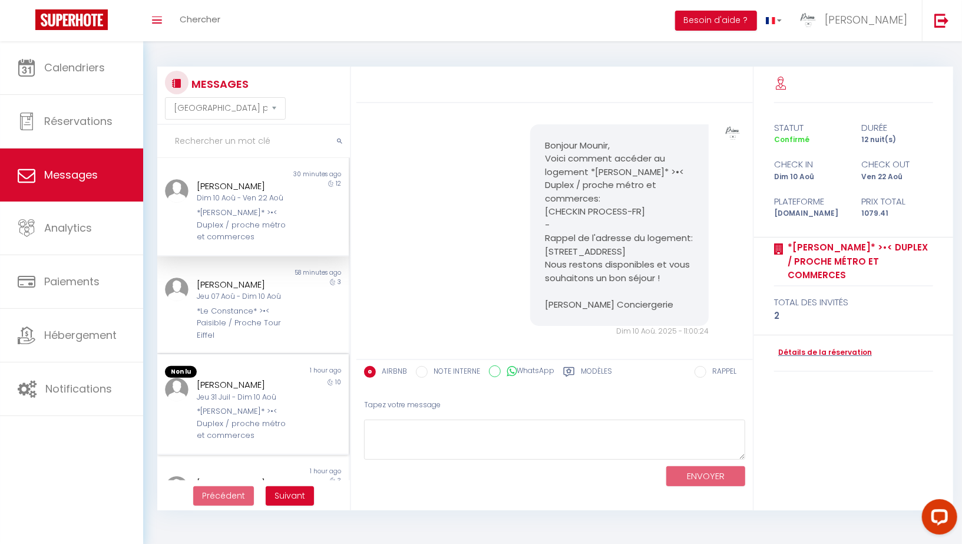
click at [260, 401] on div "Jeu 31 Juil - Dim 10 Aoû" at bounding box center [245, 397] width 96 height 11
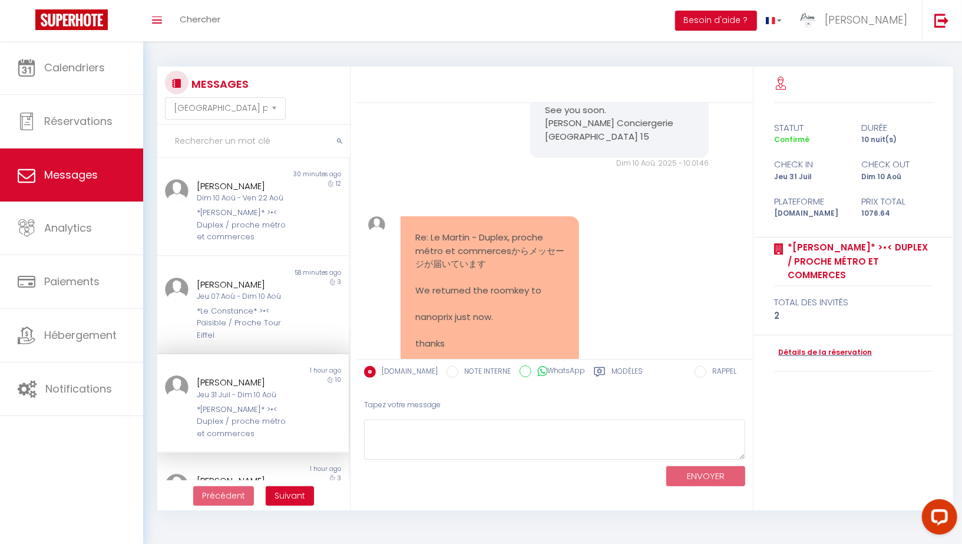
scroll to position [7272, 0]
click at [229, 207] on div "*[PERSON_NAME]* >•< Duplex / proche métro et commerces" at bounding box center [245, 225] width 96 height 36
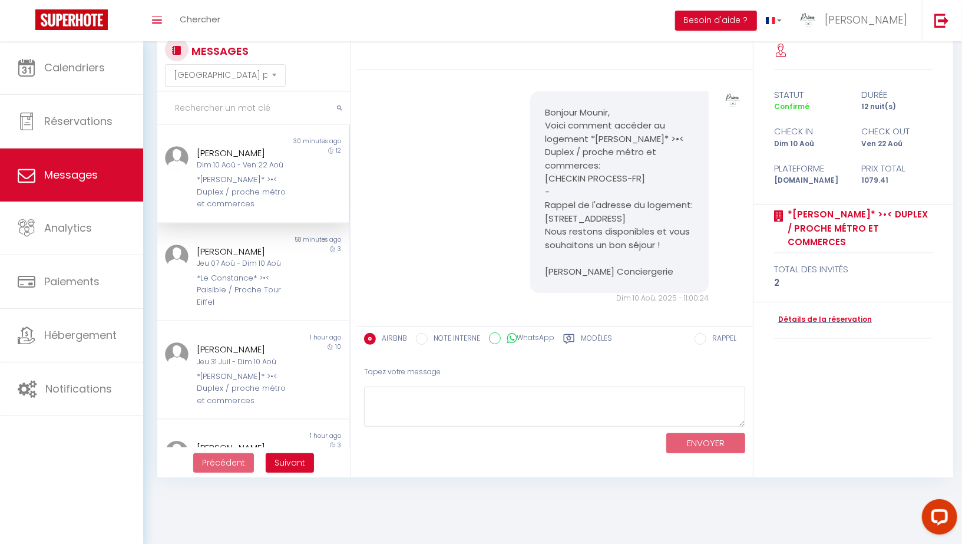
scroll to position [41, 0]
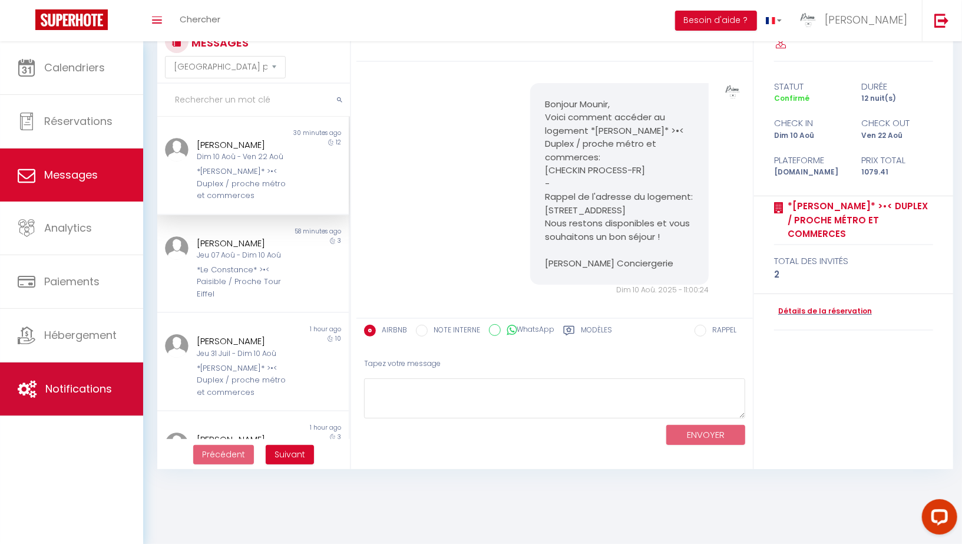
click at [52, 386] on span "Notifications" at bounding box center [78, 388] width 67 height 15
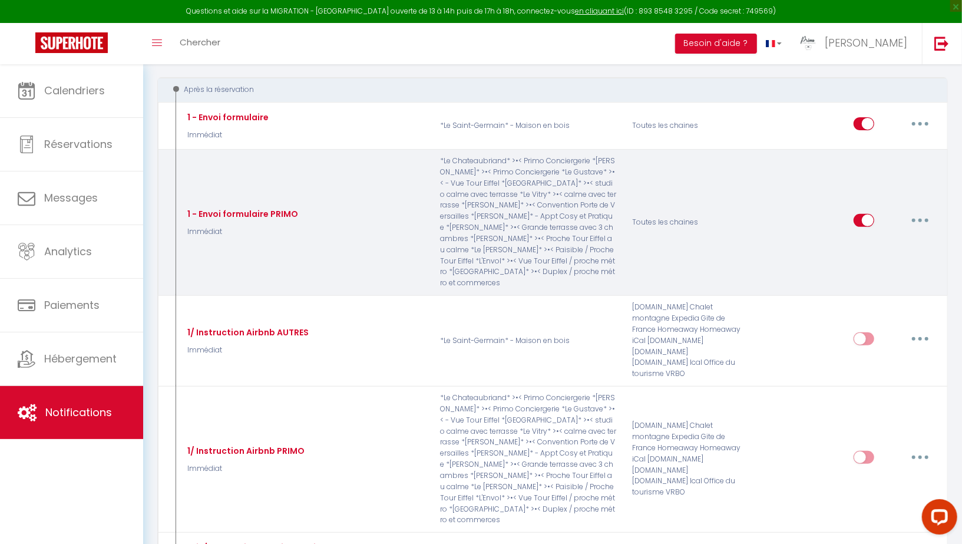
scroll to position [172, 0]
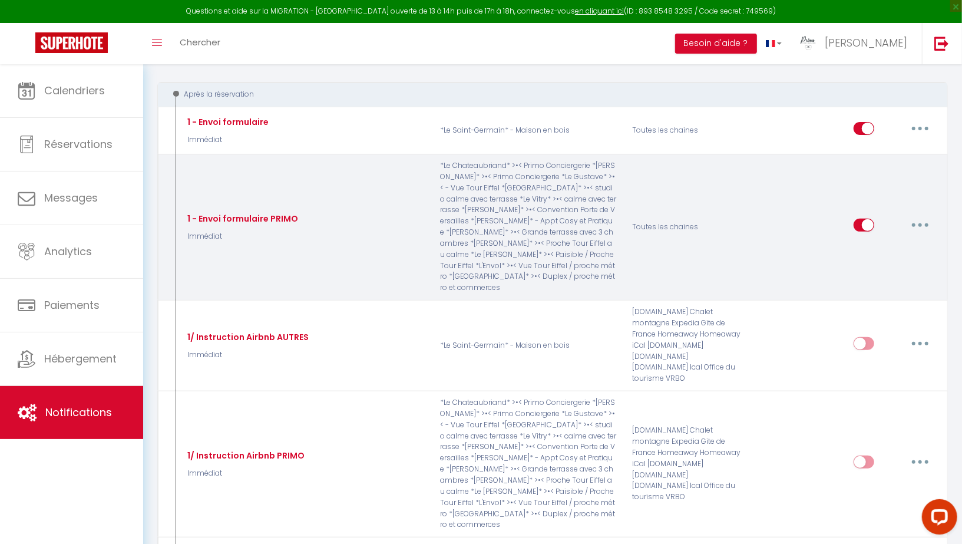
click at [918, 218] on button "button" at bounding box center [919, 225] width 33 height 19
click at [870, 242] on link "Editer" at bounding box center [889, 252] width 87 height 20
type input "1 - Envoi formulaire PRIMO"
select select "Immédiat"
select select
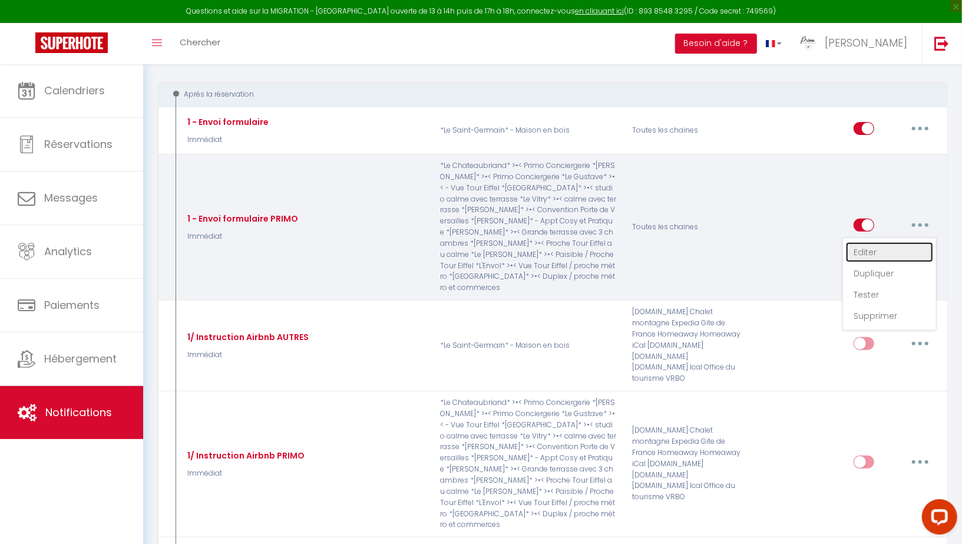
checkbox input "true"
checkbox input "false"
checkbox input "true"
radio input "true"
type input "Merci de confirmer votre réservation - [BOOKING:ID] - [GUEST:FIRST_NAME] [GUEST…"
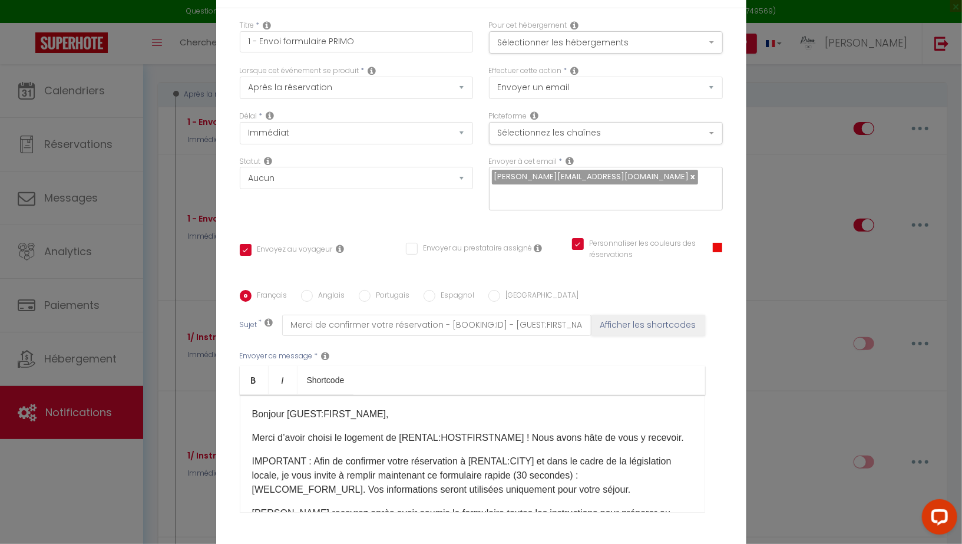
scroll to position [92, 0]
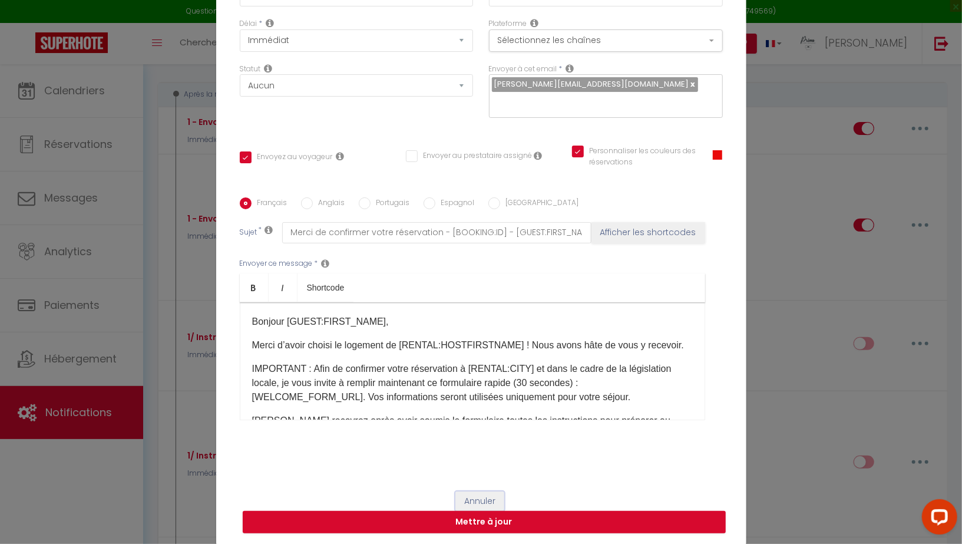
click at [479, 502] on button "Annuler" at bounding box center [479, 501] width 49 height 20
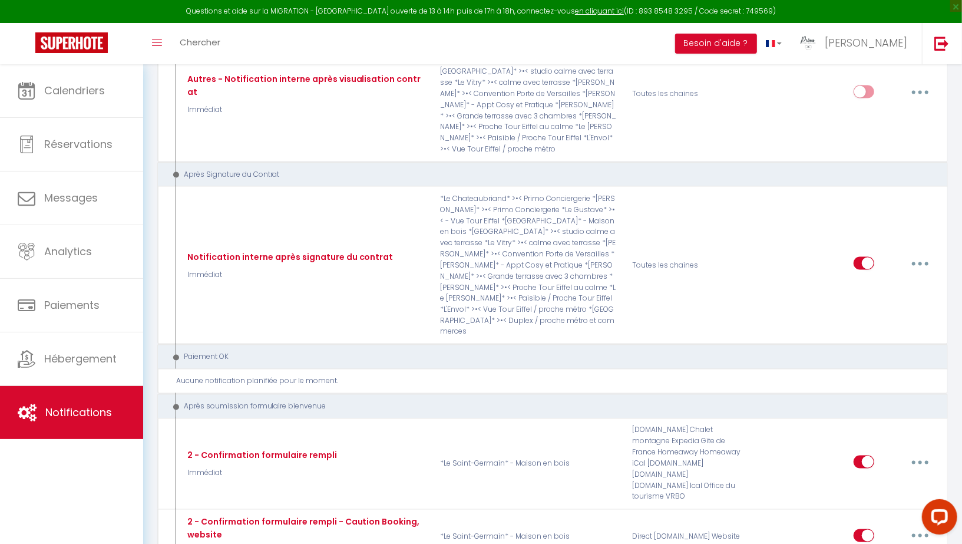
scroll to position [4059, 0]
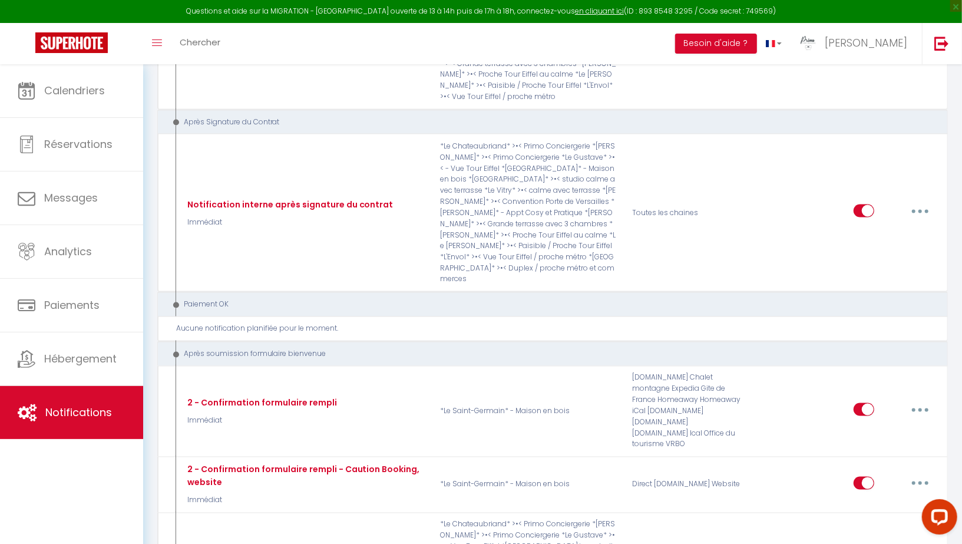
type input "2 - Envoi livret d'accueil PRIMO - Caution Booking, website"
select select "17"
select select "if_booking_is_paid"
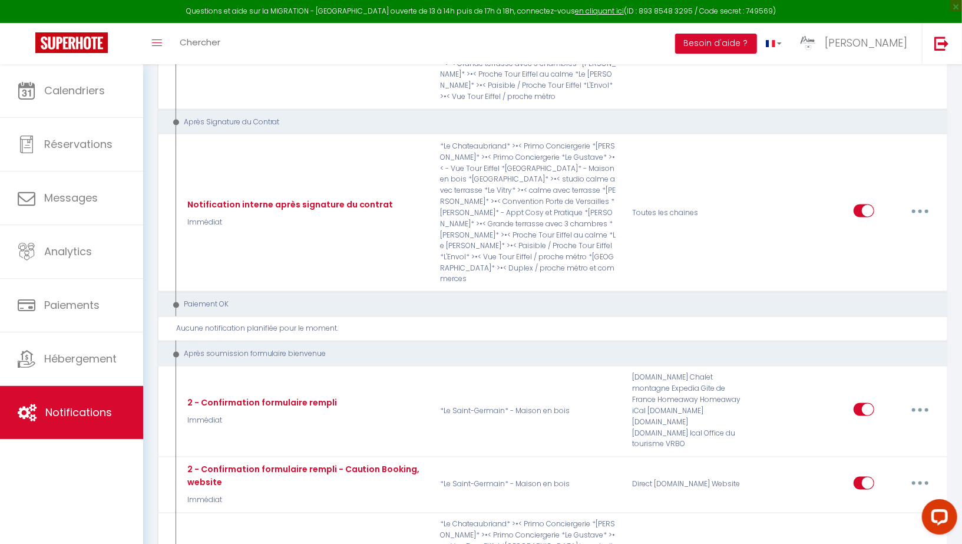
checkbox input "true"
checkbox input "false"
type input "Découvrez votre logement en vidéo !"
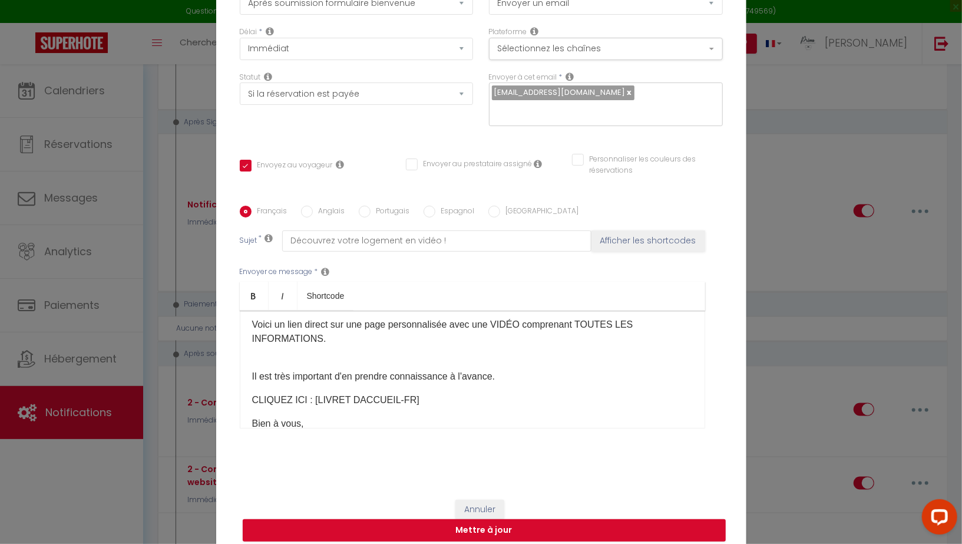
scroll to position [157, 0]
drag, startPoint x: 311, startPoint y: 360, endPoint x: 403, endPoint y: 368, distance: 92.8
click at [403, 368] on div "[GUEST:FIRST_NAME],​ Je me réjouis à l’idée de vous accueillir et de vous faire…" at bounding box center [472, 369] width 465 height 118
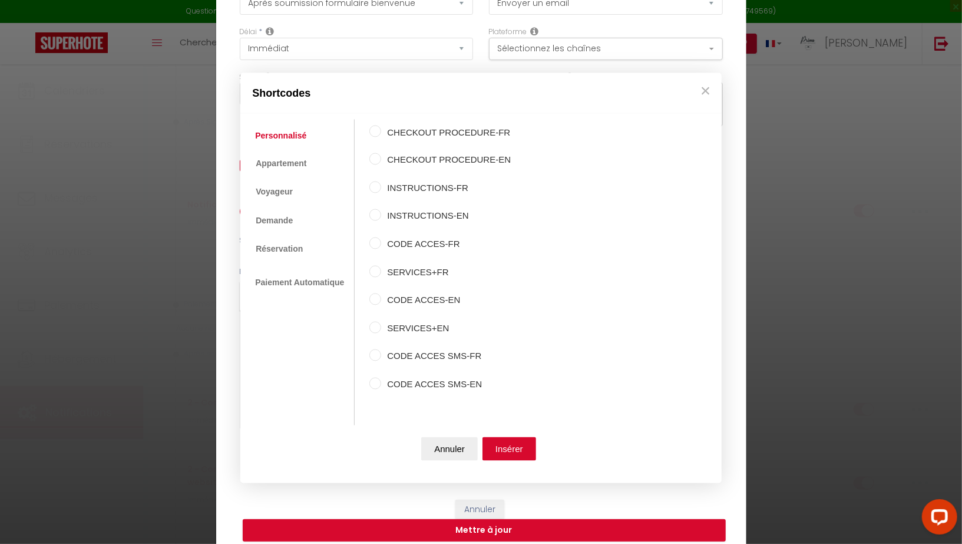
click at [373, 188] on input "INSTRUCTIONS-FR" at bounding box center [375, 187] width 12 height 12
radio input "true"
click at [521, 453] on button "Insérer" at bounding box center [509, 449] width 54 height 24
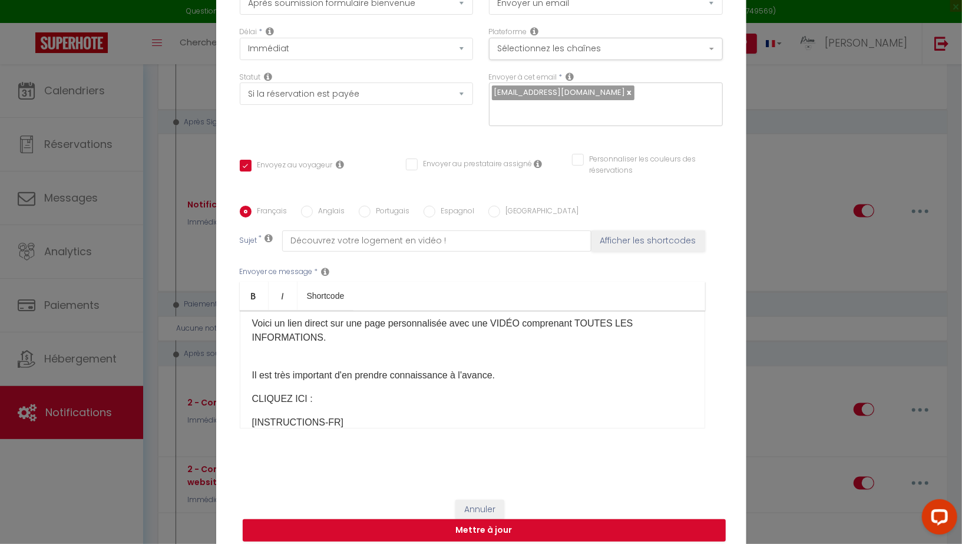
click at [303, 206] on input "Anglais" at bounding box center [307, 212] width 12 height 12
radio input "true"
checkbox input "true"
checkbox input "false"
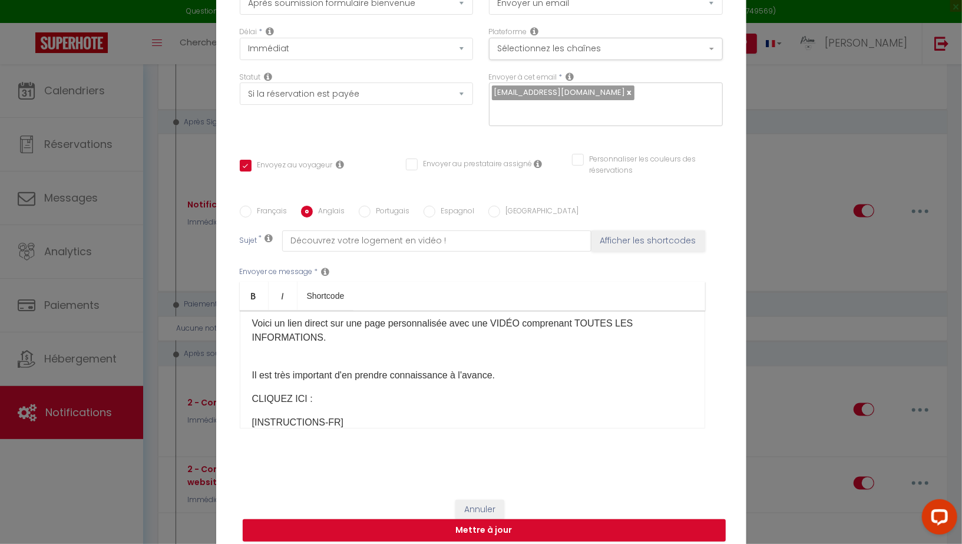
type input "Discover your accommodation in video!"
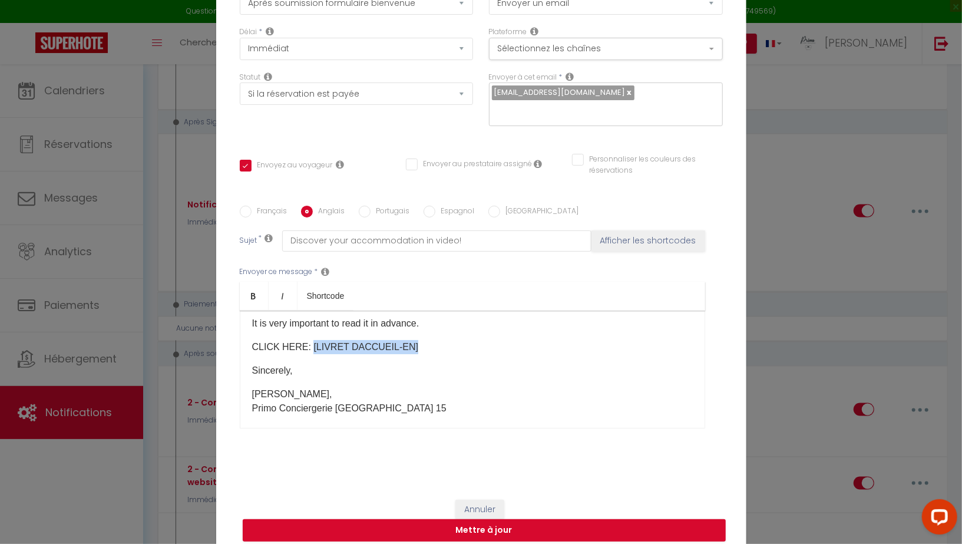
drag, startPoint x: 306, startPoint y: 339, endPoint x: 403, endPoint y: 340, distance: 97.2
click at [403, 340] on p "CLICK HERE: [LIVRET DACCUEIL-EN]​​" at bounding box center [472, 347] width 440 height 14
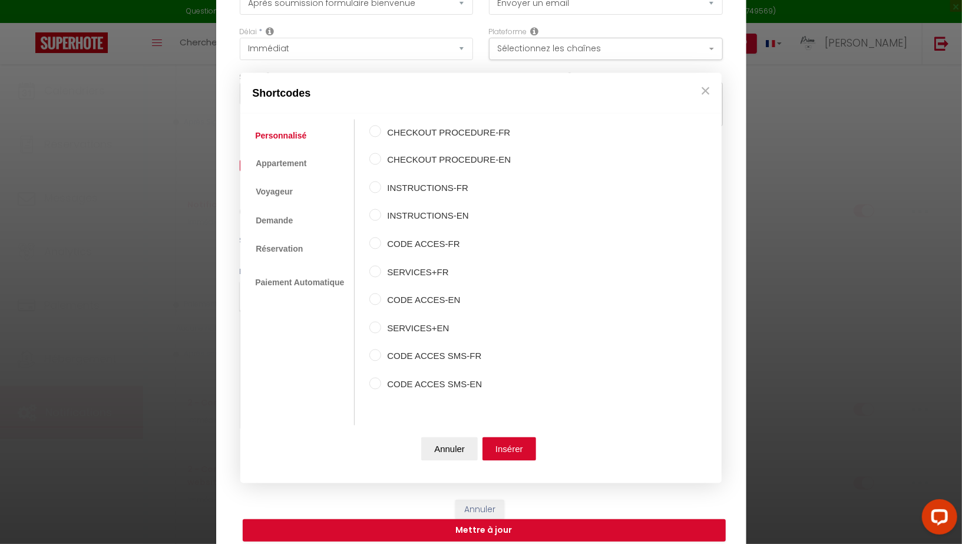
click at [374, 214] on input "INSTRUCTIONS-EN" at bounding box center [375, 215] width 12 height 12
radio input "true"
click at [506, 445] on button "Insérer" at bounding box center [509, 449] width 54 height 24
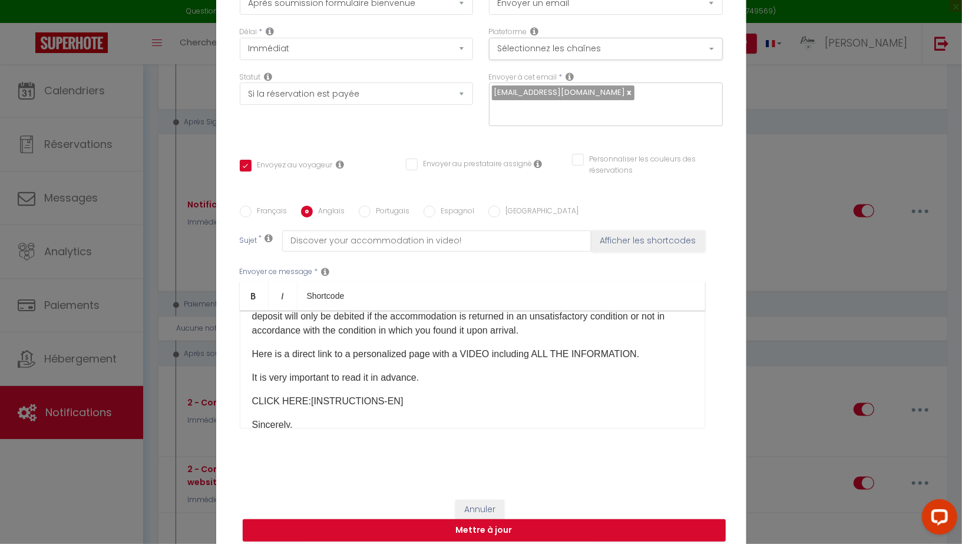
scroll to position [168, 0]
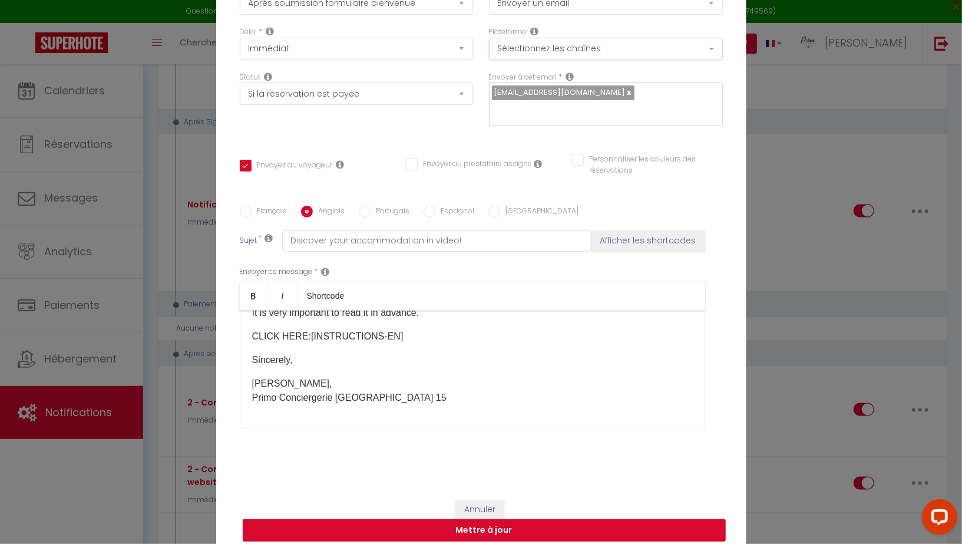
click at [475, 520] on button "Mettre à jour" at bounding box center [484, 530] width 483 height 22
checkbox input "true"
checkbox input "false"
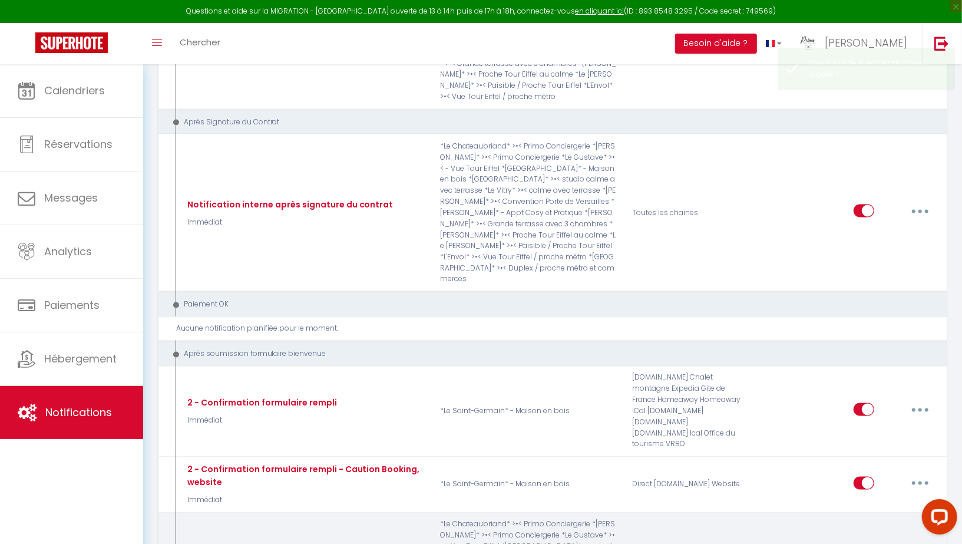
type input "2 - Envoi livret d'accueil PRIMO"
select select "17"
select select "Immédiat"
select select "if_booking_is_paid"
checkbox input "true"
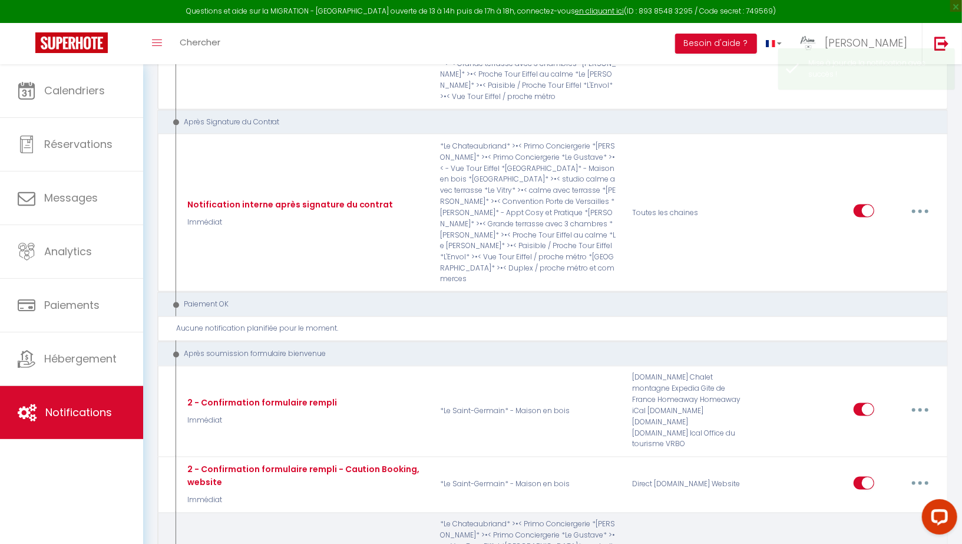
checkbox input "false"
checkbox input "true"
radio input "true"
type input "Découvrez votre logement en vidéo !"
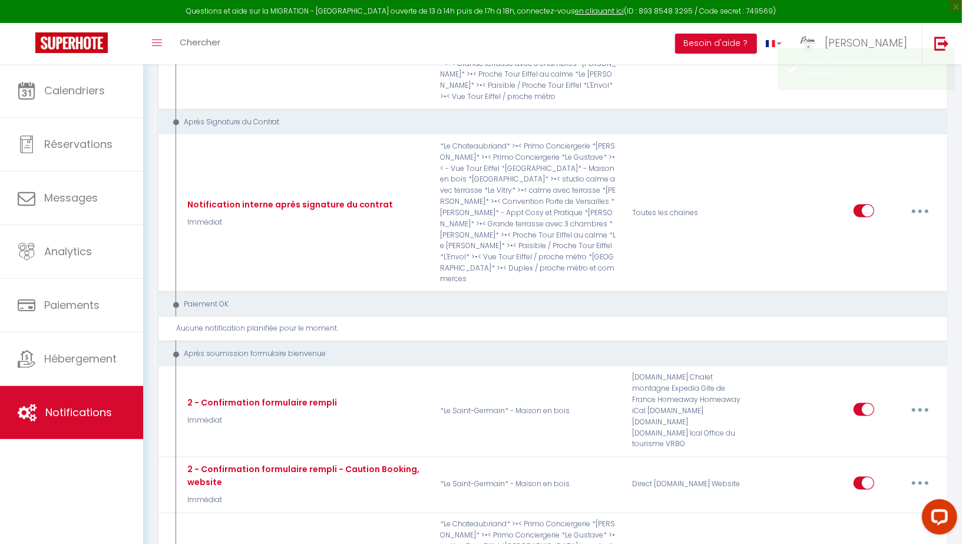
scroll to position [92, 0]
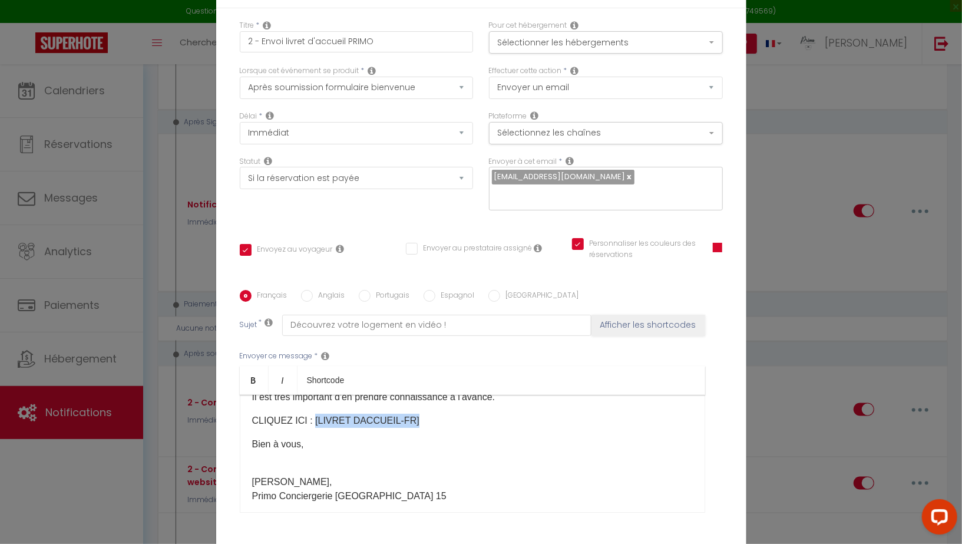
drag, startPoint x: 310, startPoint y: 314, endPoint x: 436, endPoint y: 314, distance: 125.4
click at [436, 413] on p "CLIQUEZ ICI : [LIVRET DACCUEIL-FR]​" at bounding box center [472, 420] width 440 height 14
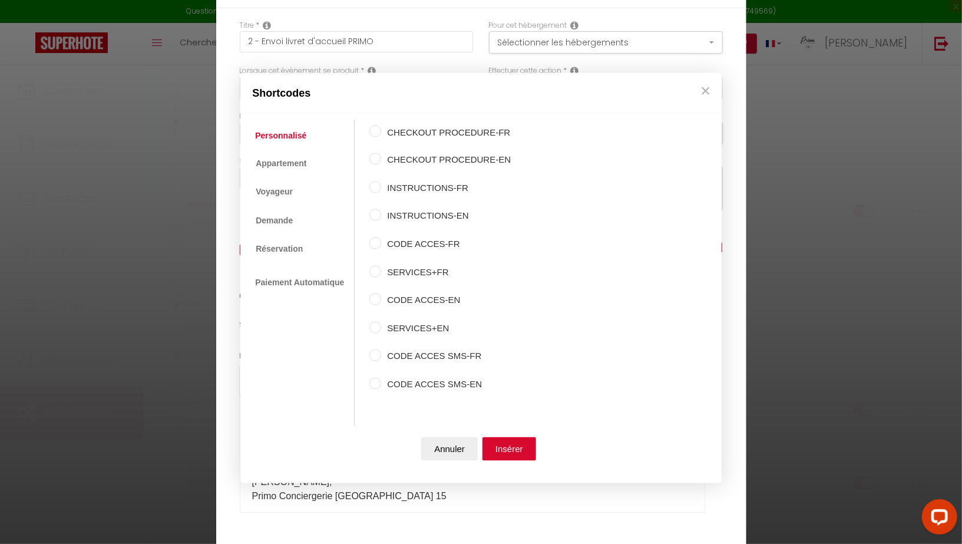
click at [377, 187] on input "INSTRUCTIONS-FR" at bounding box center [375, 187] width 12 height 12
radio input "true"
click at [501, 445] on button "Insérer" at bounding box center [509, 449] width 54 height 24
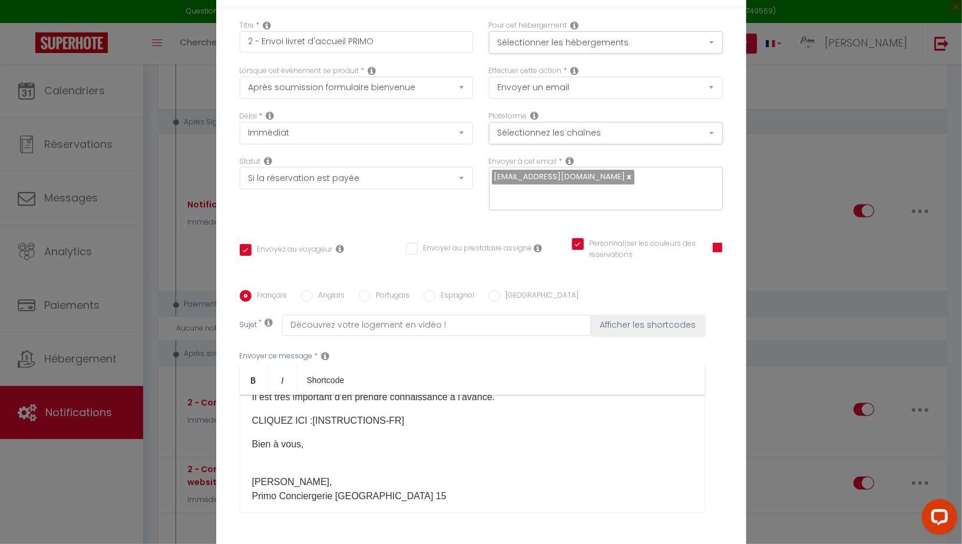
click at [307, 290] on input "Anglais" at bounding box center [307, 296] width 12 height 12
radio input "true"
checkbox input "true"
checkbox input "false"
checkbox input "true"
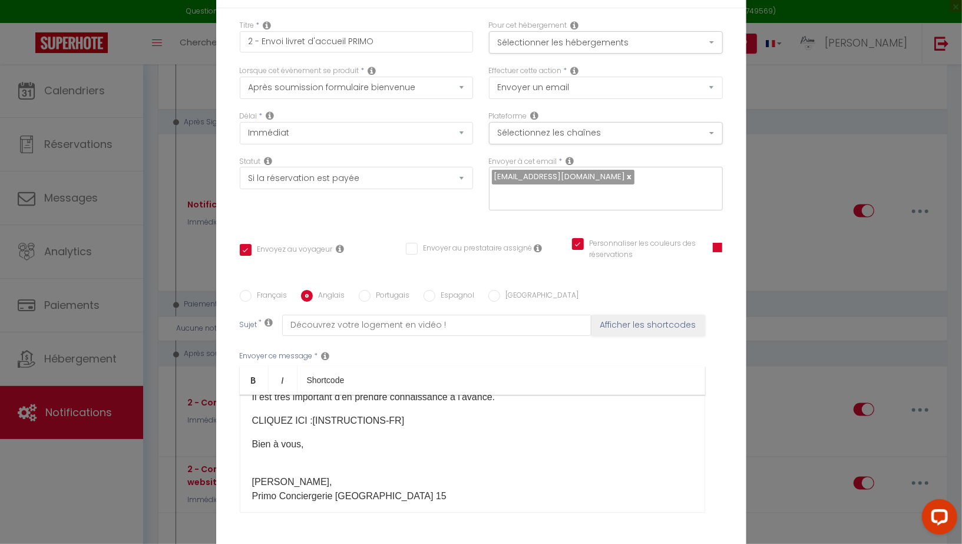
type input "Discover your accommodation in video!"
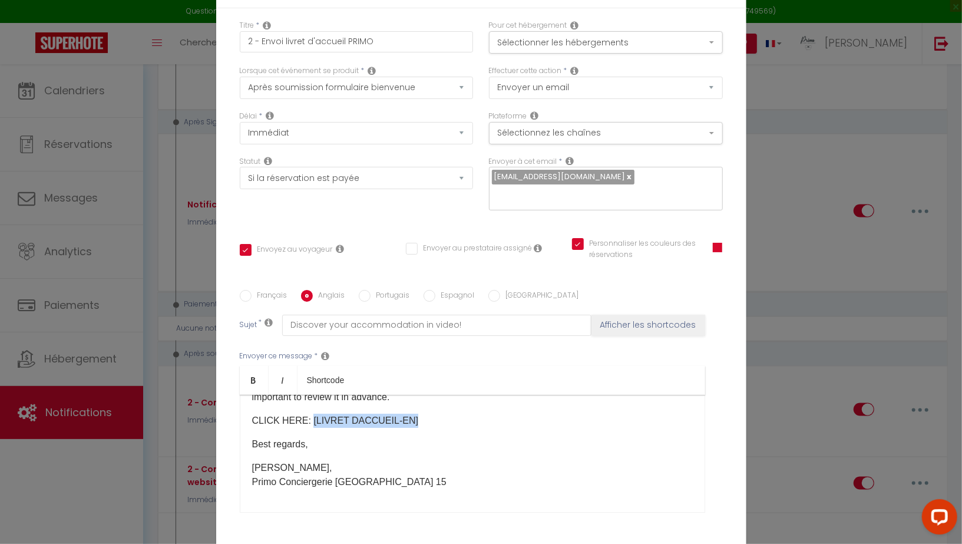
drag, startPoint x: 306, startPoint y: 336, endPoint x: 403, endPoint y: 336, distance: 97.2
click at [403, 413] on p "CLICK HERE: [LIVRET DACCUEIL-EN]​" at bounding box center [472, 420] width 440 height 14
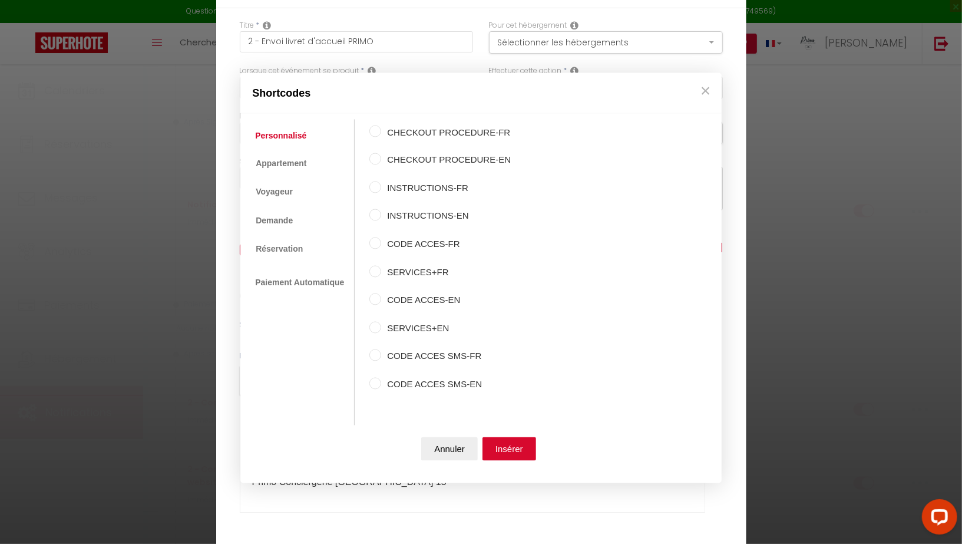
click at [372, 216] on input "INSTRUCTIONS-EN" at bounding box center [375, 215] width 12 height 12
radio input "true"
click at [506, 443] on button "Insérer" at bounding box center [509, 449] width 54 height 24
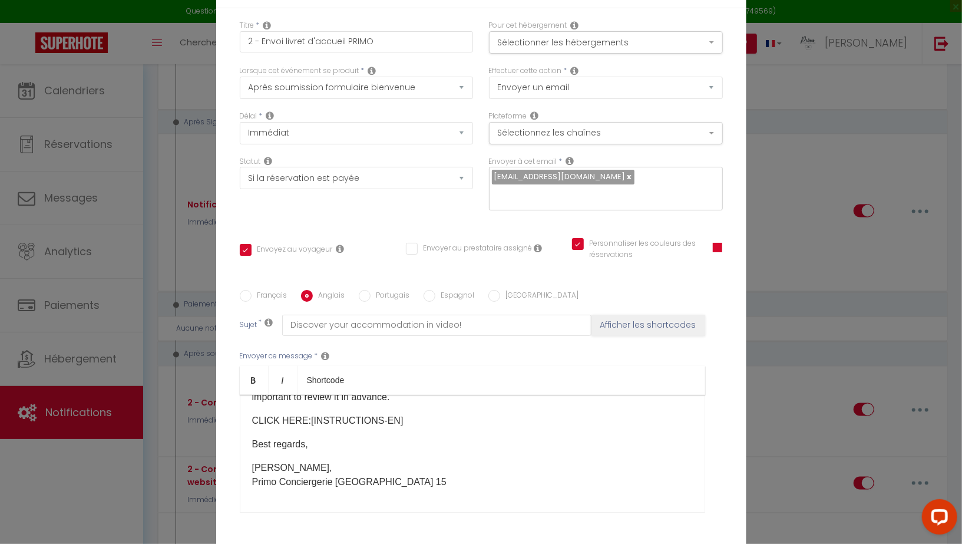
checkbox input "true"
checkbox input "false"
checkbox input "true"
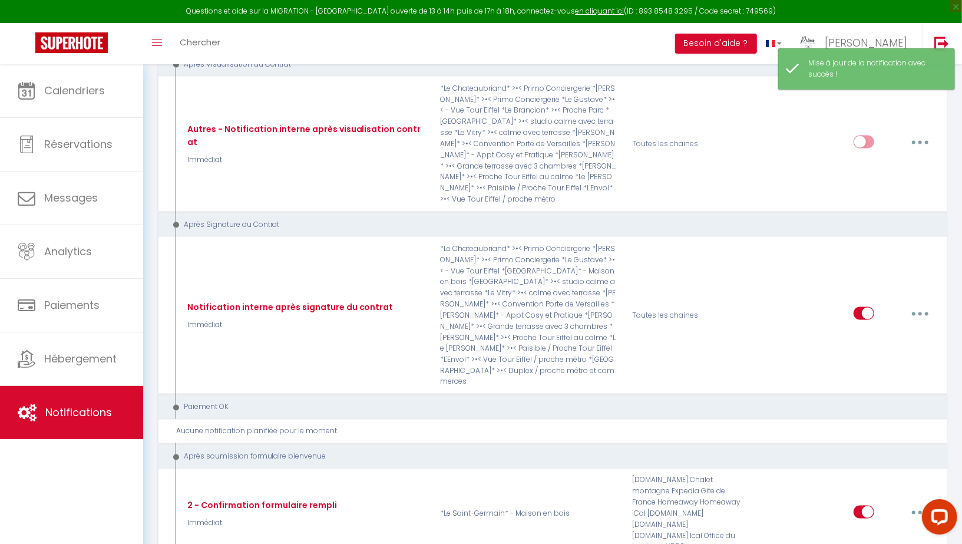
scroll to position [3951, 0]
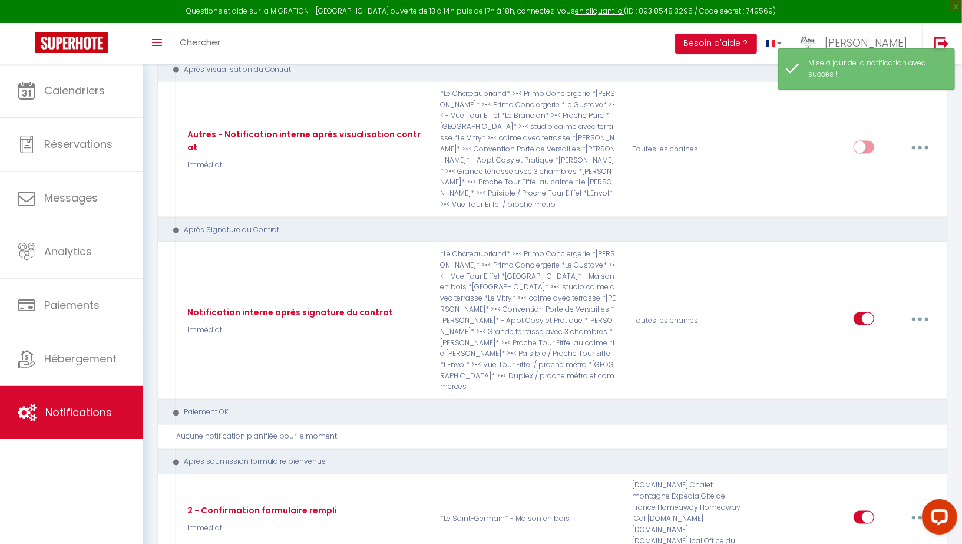
type input "2 - Confirmation formulaire rempli - Caution Booking, website"
select select "17"
select select "Immédiat"
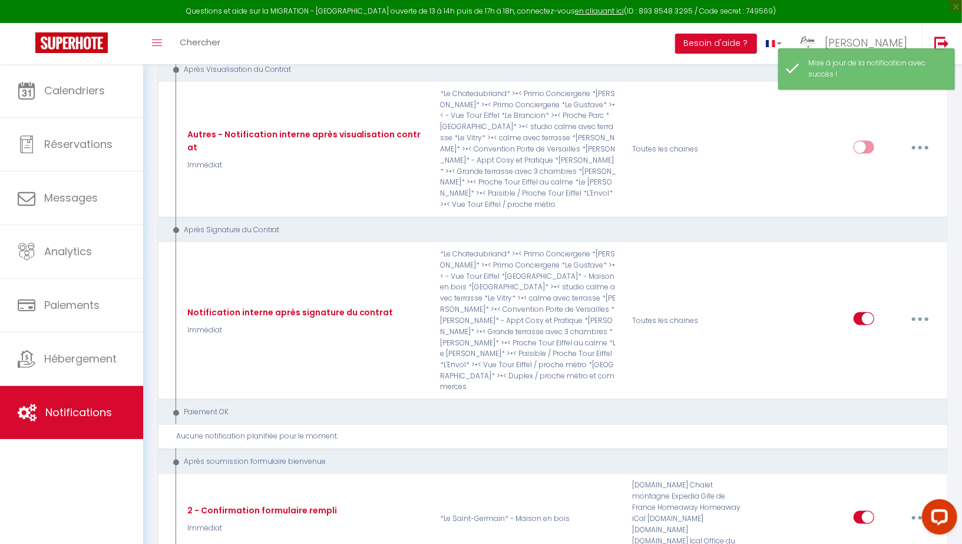
select select "if_booking_is_paid"
checkbox input "true"
checkbox input "false"
radio input "true"
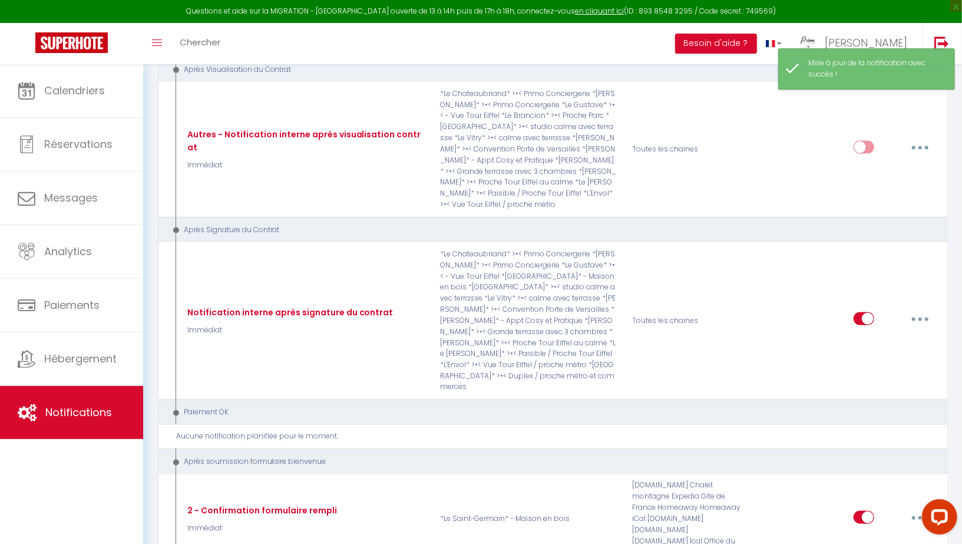
type input "Formulaire rempli !"
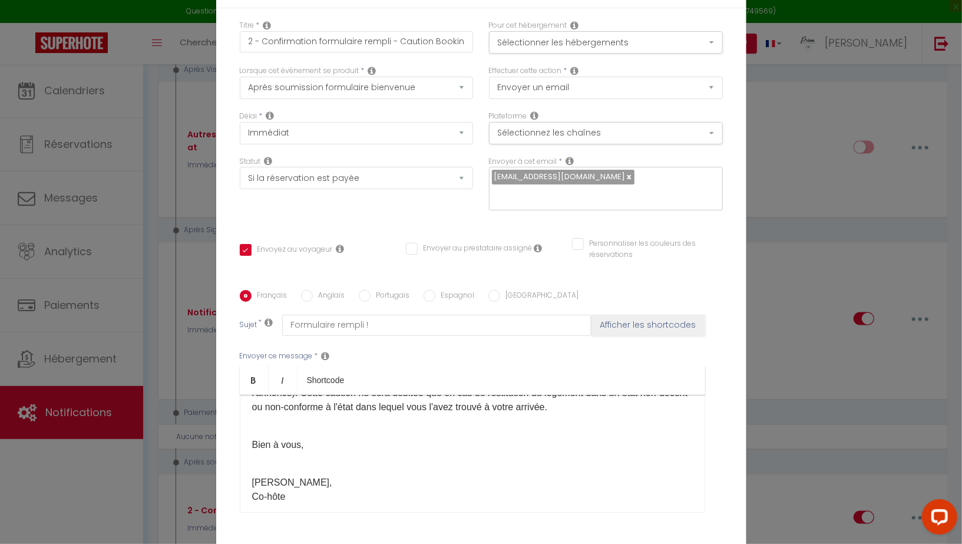
scroll to position [84, 0]
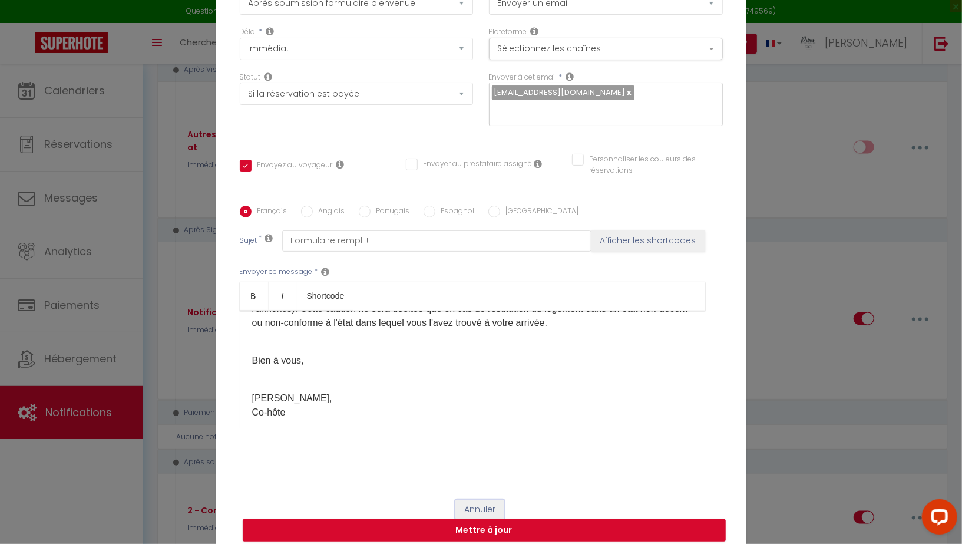
click at [478, 499] on button "Annuler" at bounding box center [479, 509] width 49 height 20
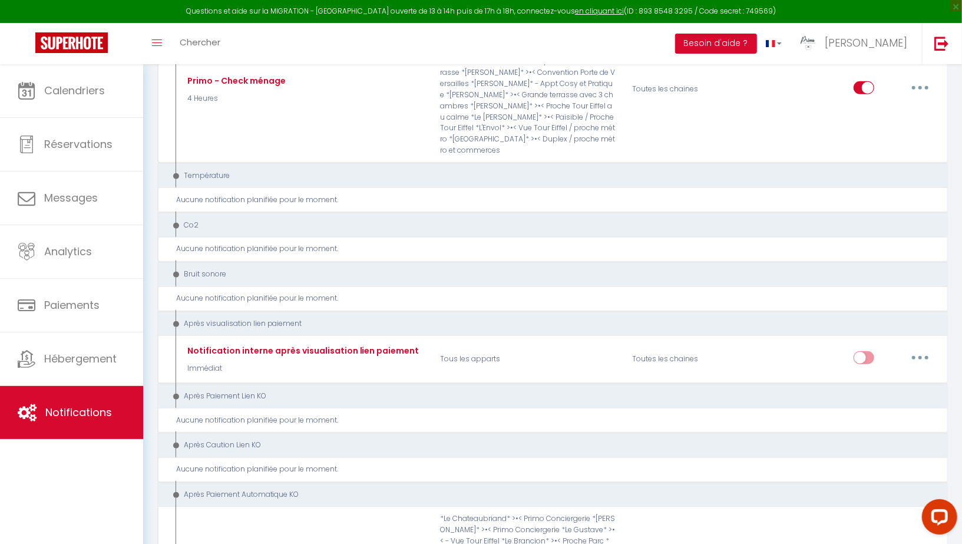
scroll to position [3018, 0]
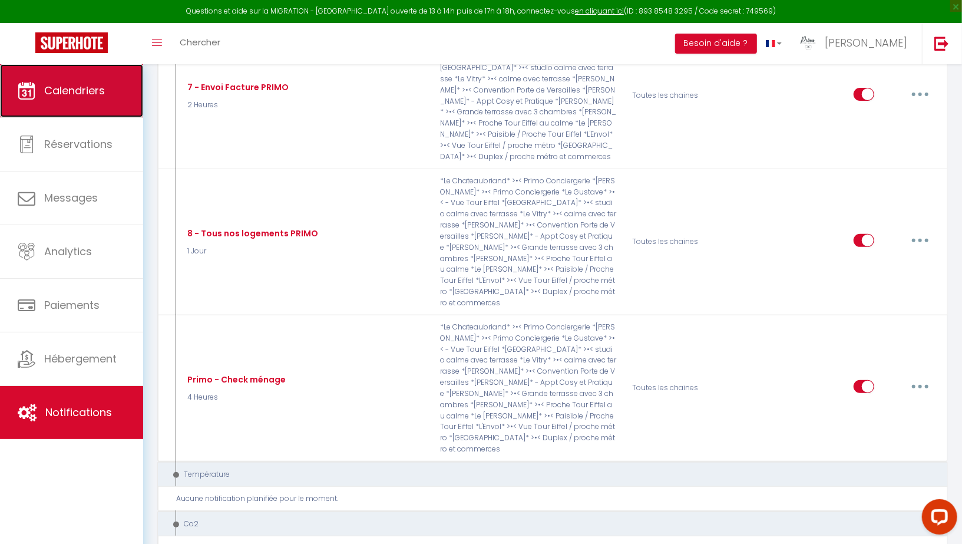
click at [93, 94] on span "Calendriers" at bounding box center [74, 90] width 61 height 15
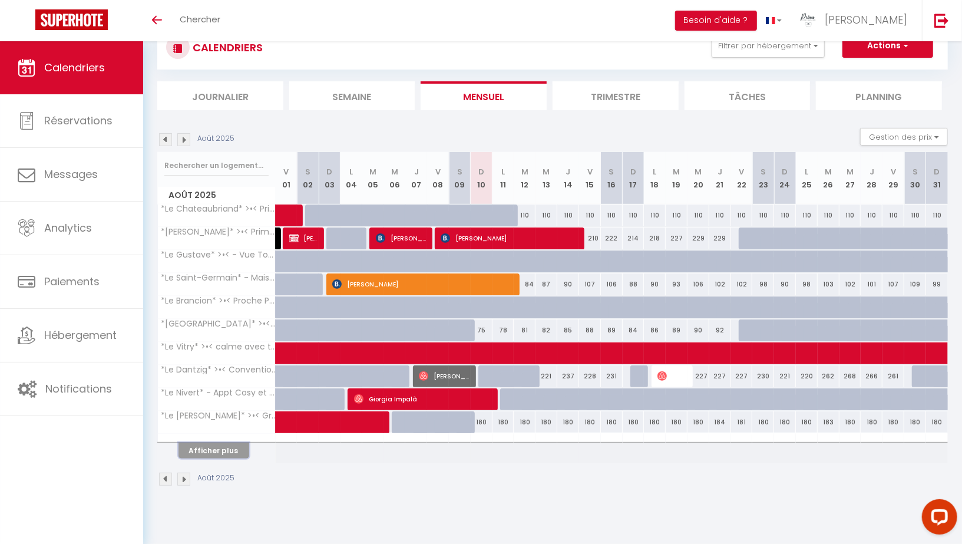
click at [211, 445] on button "Afficher plus" at bounding box center [213, 450] width 71 height 16
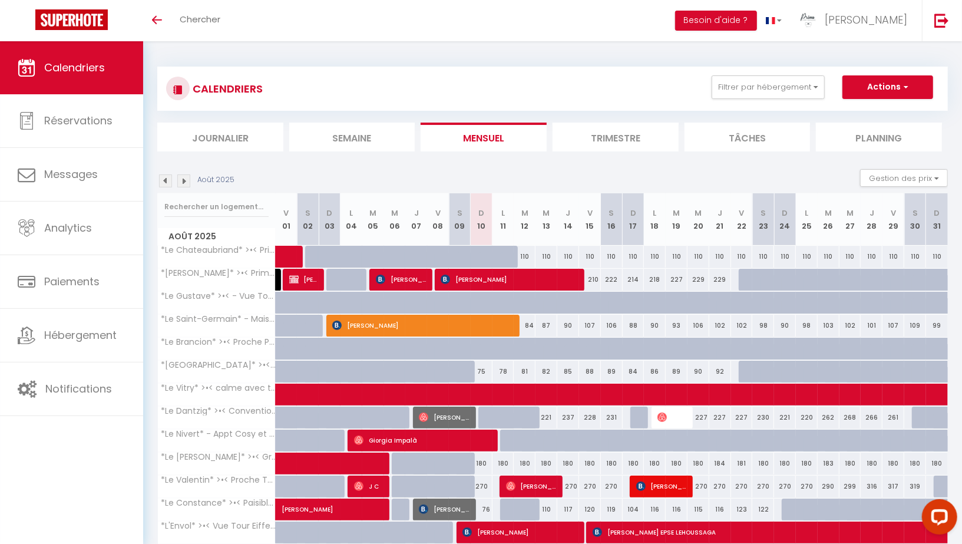
scroll to position [67, 0]
